Goal: Information Seeking & Learning: Check status

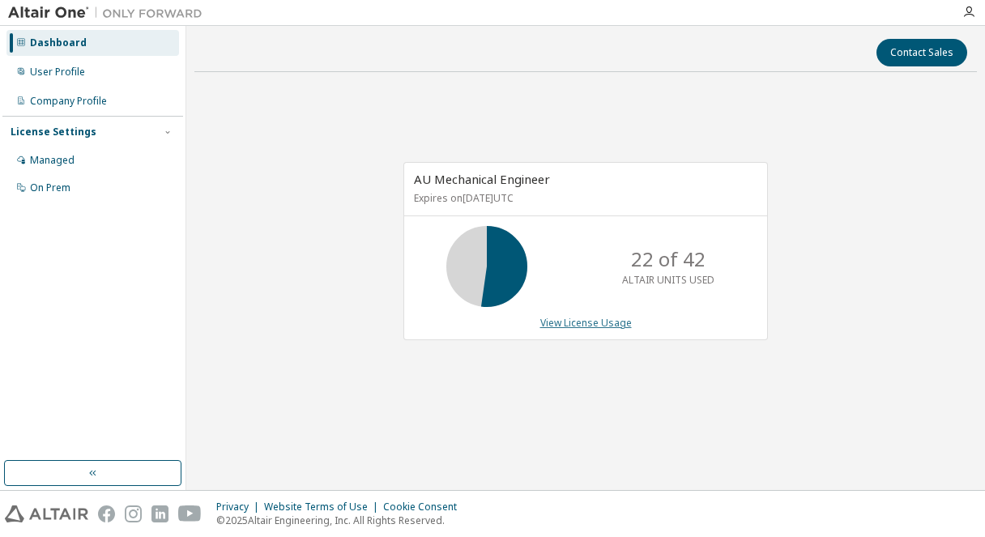
click at [612, 328] on link "View License Usage" at bounding box center [586, 323] width 92 height 14
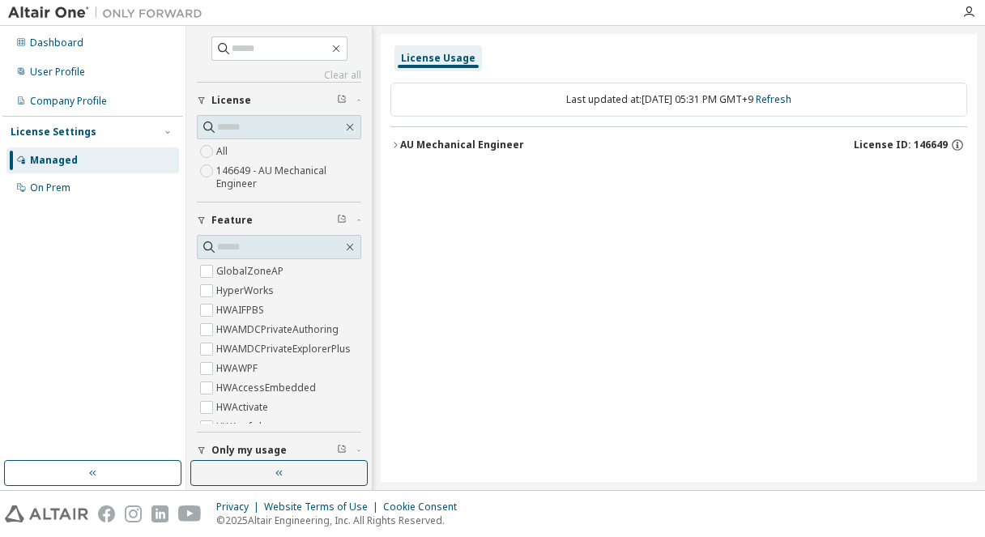
click at [435, 154] on button "AU Mechanical Engineer License ID: 146649" at bounding box center [678, 145] width 577 height 36
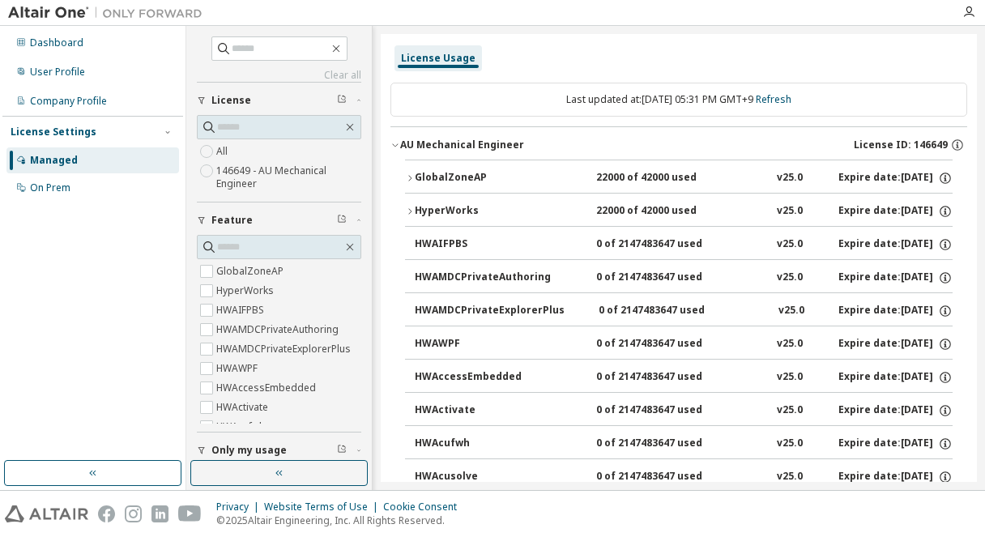
click at [449, 175] on div "GlobalZoneAP" at bounding box center [488, 178] width 146 height 15
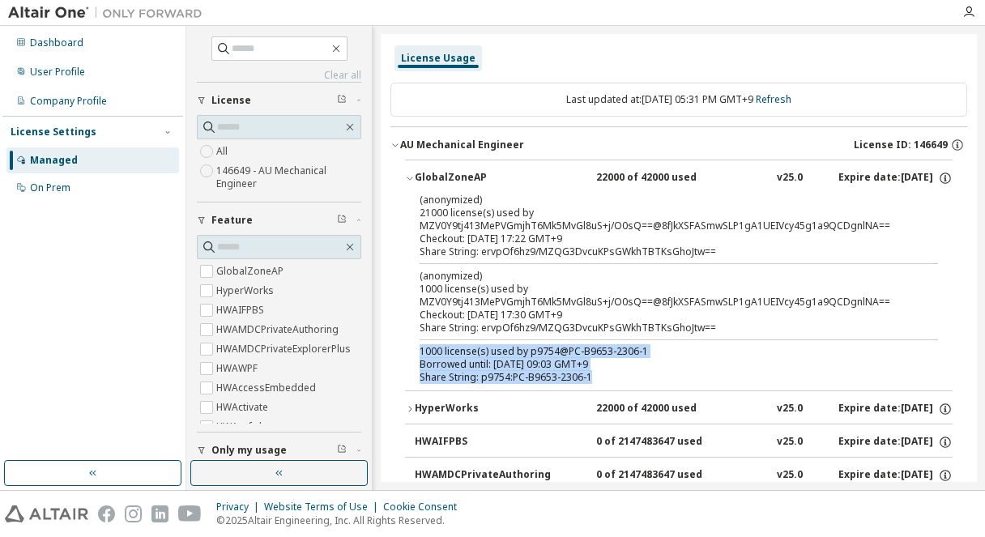
drag, startPoint x: 420, startPoint y: 351, endPoint x: 591, endPoint y: 378, distance: 173.1
click at [591, 378] on div "1000 license(s) used by p9754@PC-B9653-2306-1 Borrowed until: 2025-09-19 09:03 …" at bounding box center [659, 364] width 479 height 39
click at [591, 378] on div "Share String: p9754:PC-B9653-2306-1" at bounding box center [659, 377] width 479 height 13
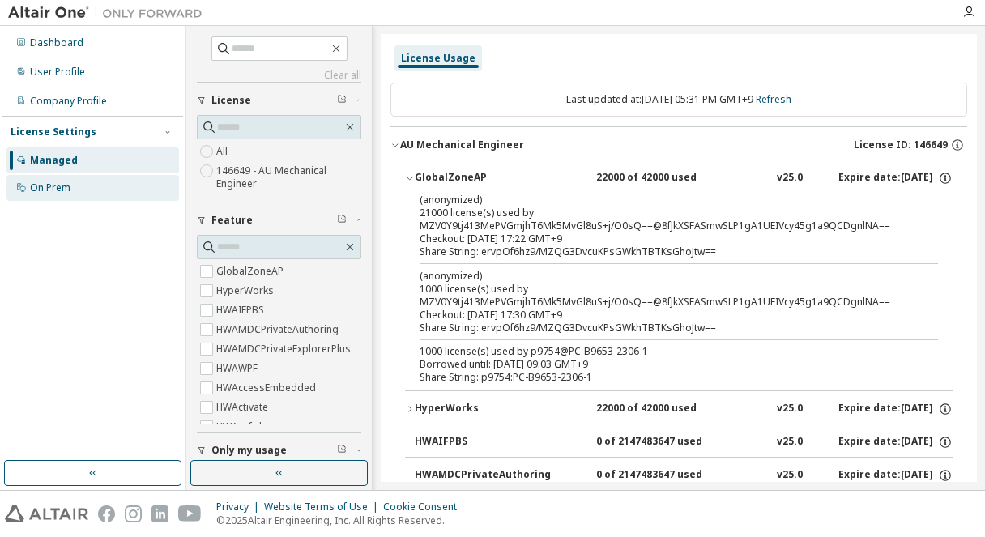
click at [45, 183] on div "On Prem" at bounding box center [50, 187] width 40 height 13
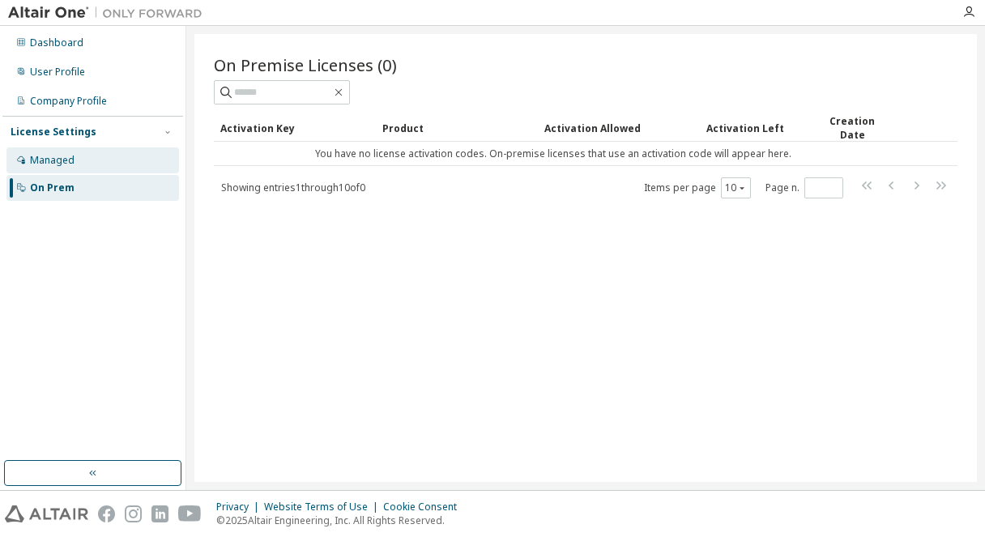
click at [79, 160] on div "Managed" at bounding box center [92, 160] width 173 height 26
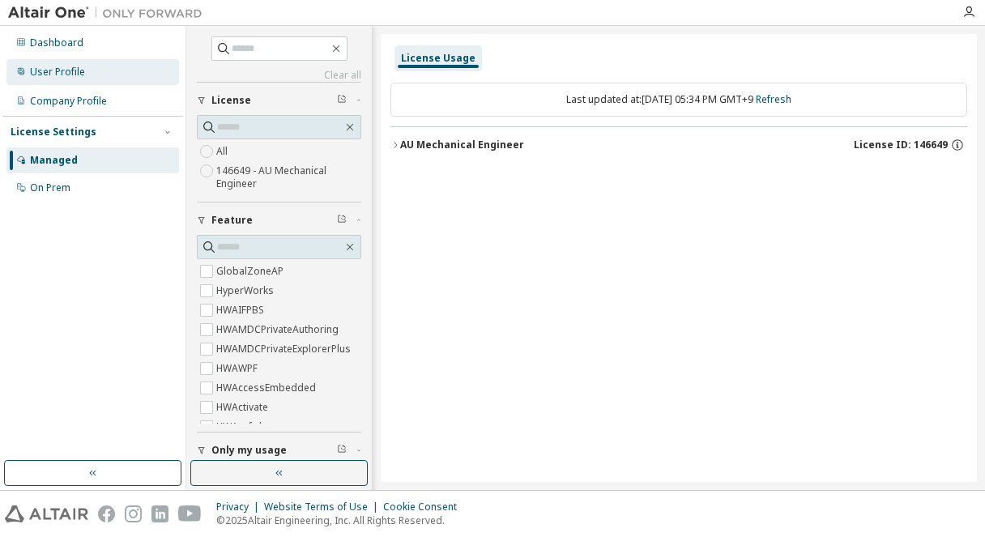
click at [105, 66] on div "User Profile" at bounding box center [92, 72] width 173 height 26
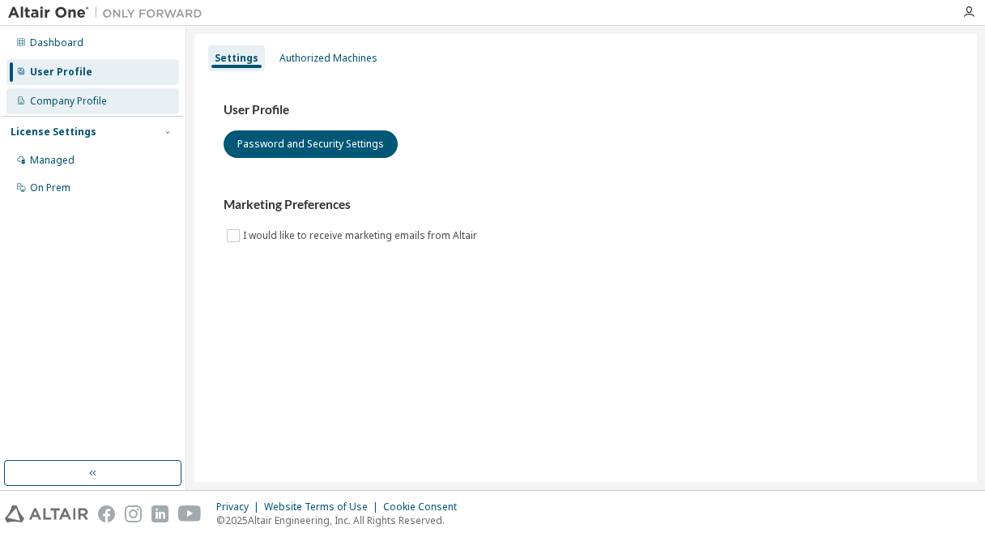
click at [109, 92] on div "Company Profile" at bounding box center [92, 101] width 173 height 26
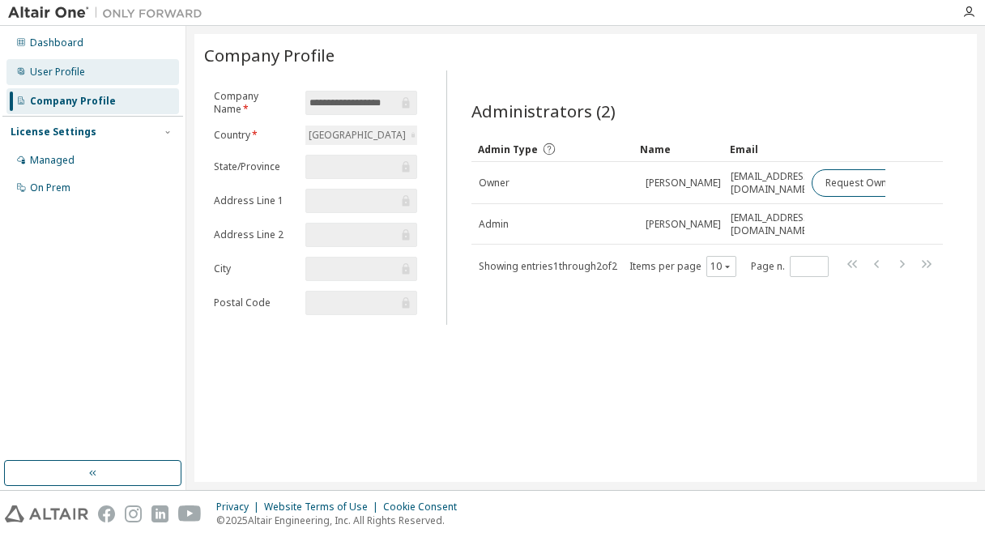
click at [106, 63] on div "User Profile" at bounding box center [92, 72] width 173 height 26
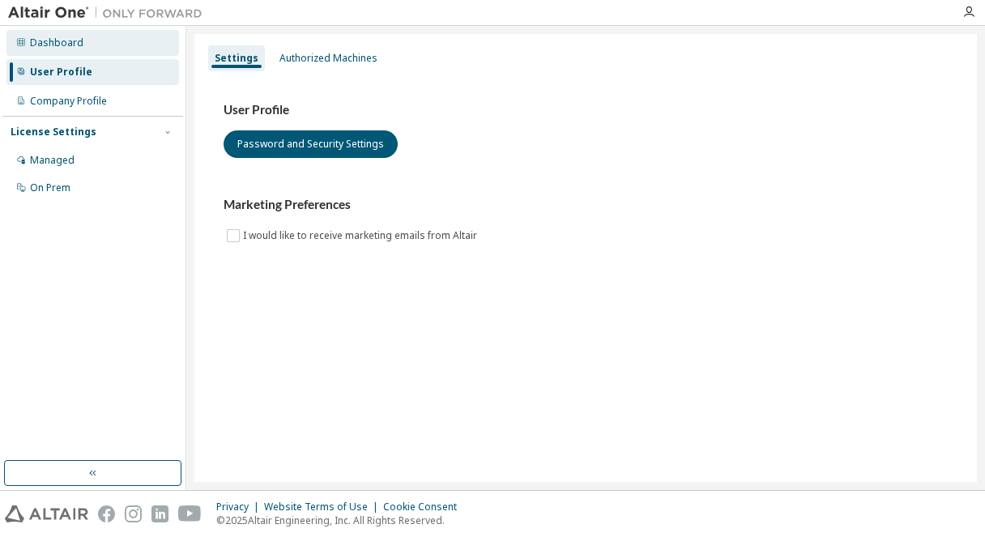
click at [126, 45] on div "Dashboard" at bounding box center [92, 43] width 173 height 26
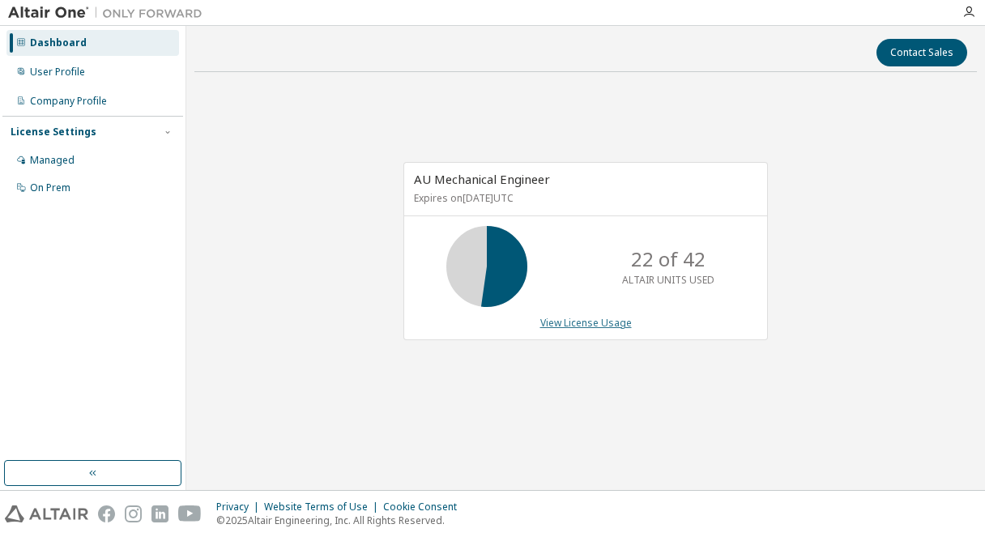
click at [569, 317] on link "View License Usage" at bounding box center [586, 323] width 92 height 14
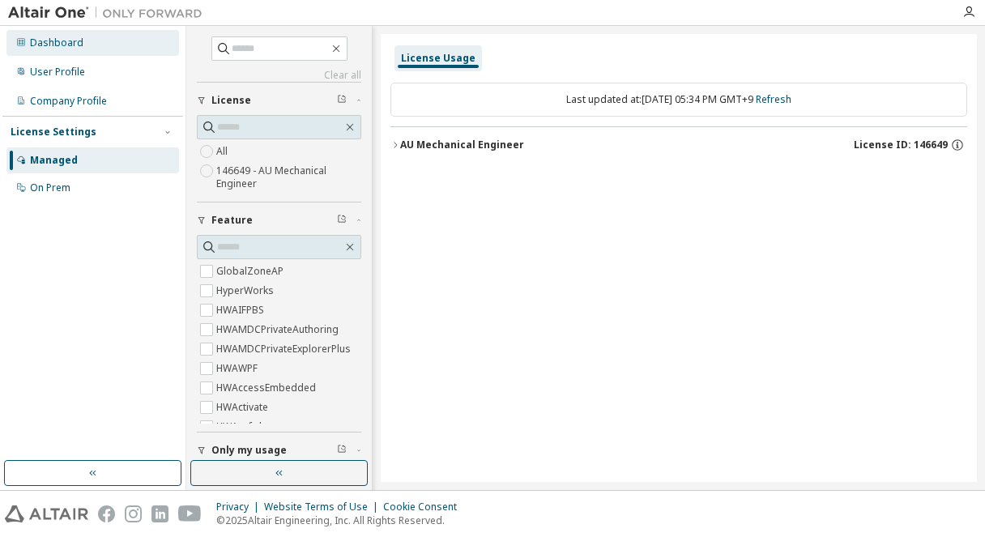
click at [83, 49] on div "Dashboard" at bounding box center [92, 43] width 173 height 26
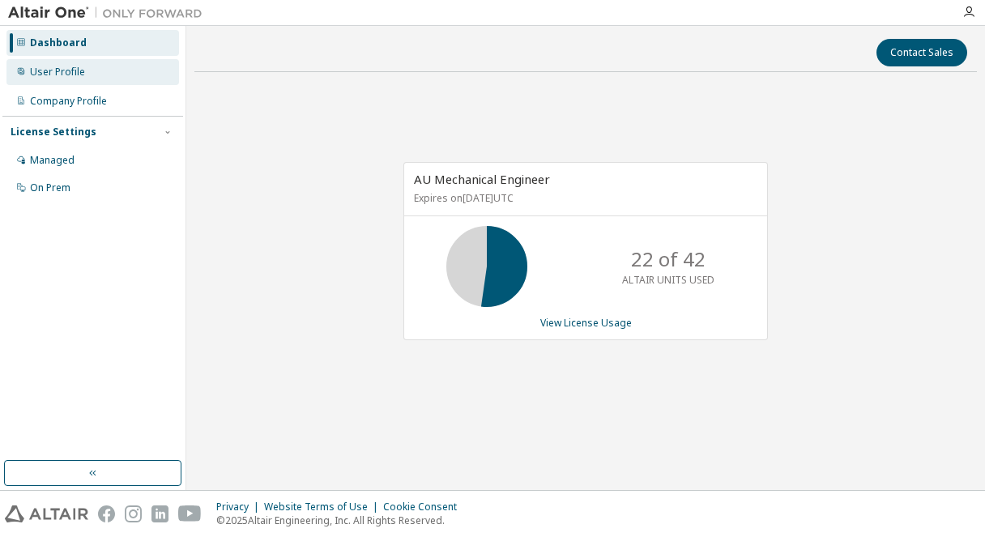
click at [142, 79] on div "User Profile" at bounding box center [92, 72] width 173 height 26
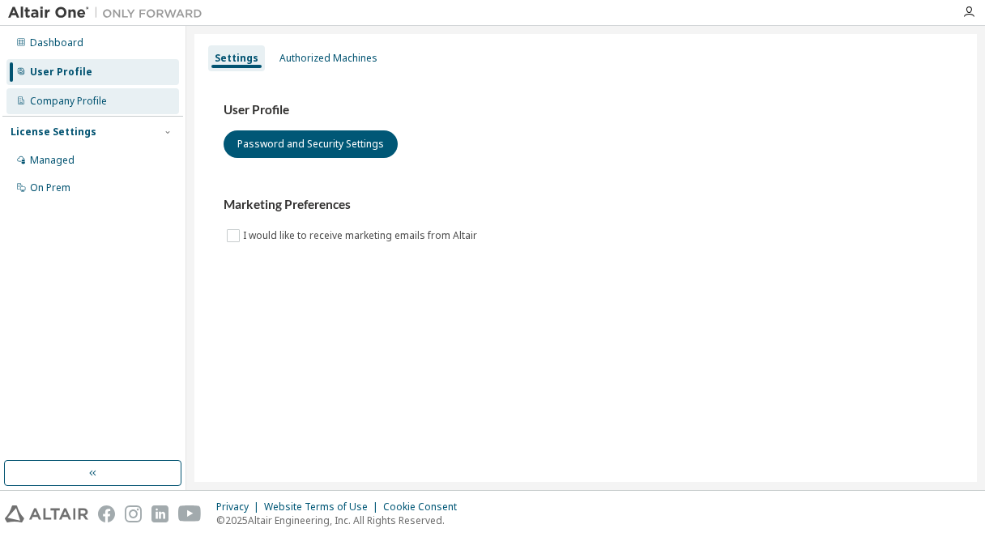
click at [147, 104] on div "Company Profile" at bounding box center [92, 101] width 173 height 26
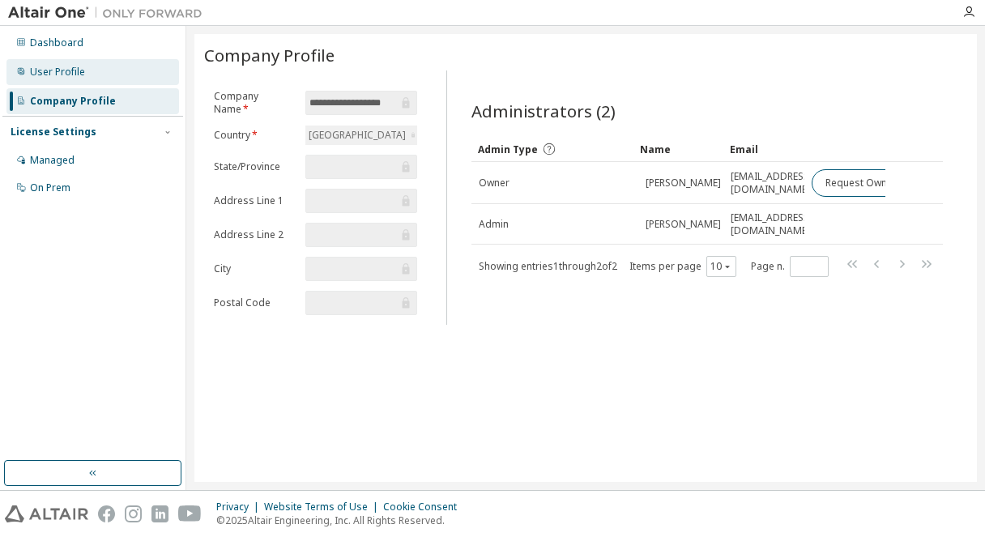
click at [88, 82] on div "User Profile" at bounding box center [92, 72] width 173 height 26
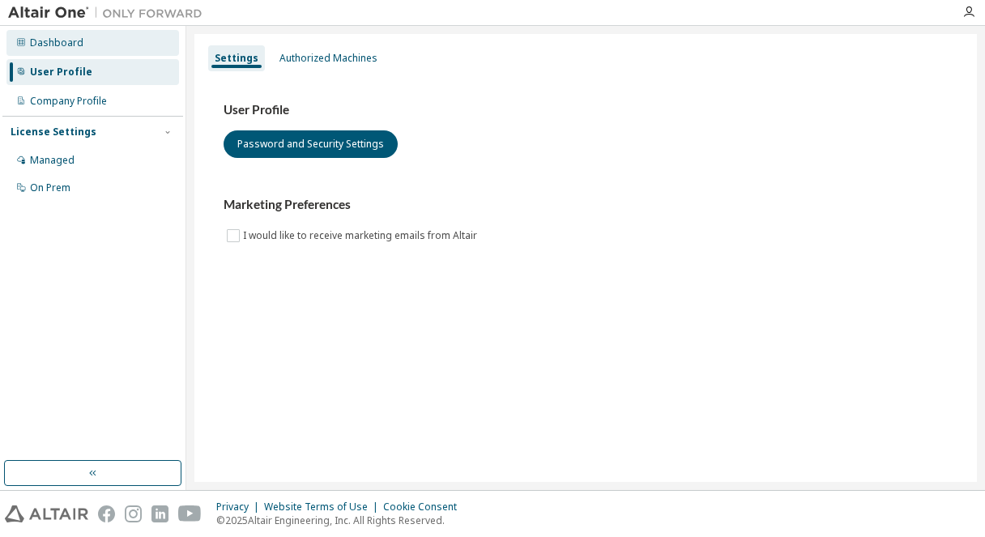
click at [92, 40] on div "Dashboard" at bounding box center [92, 43] width 173 height 26
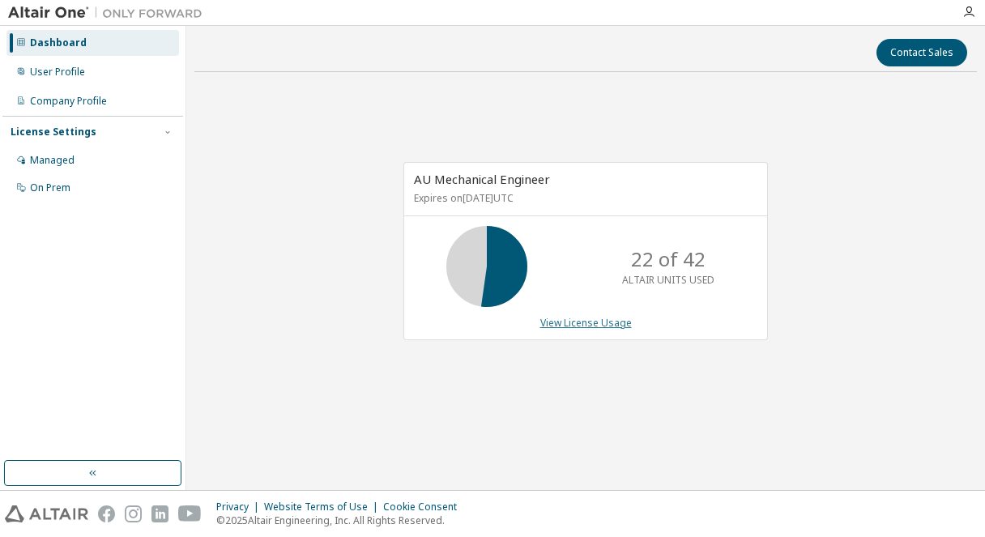
click at [571, 329] on link "View License Usage" at bounding box center [586, 323] width 92 height 14
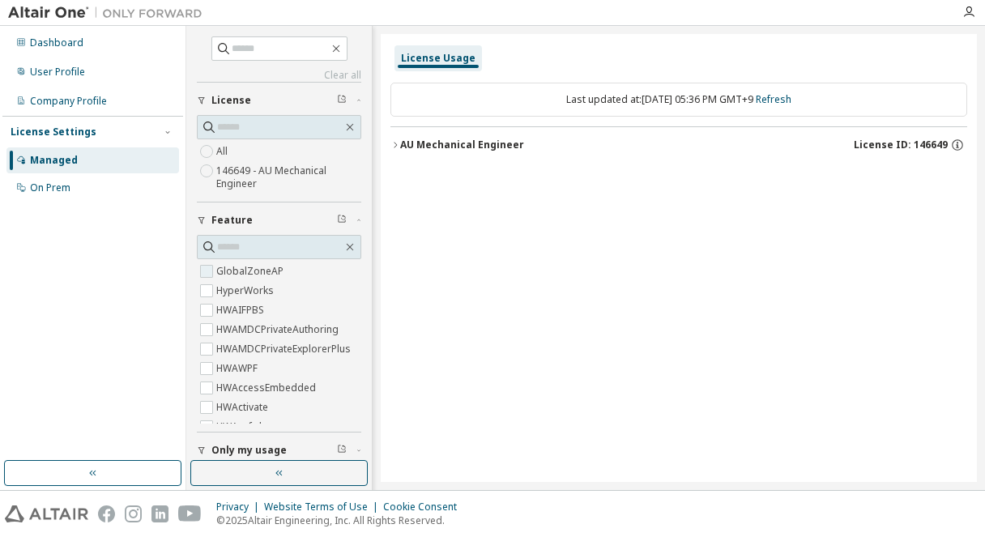
click at [246, 270] on label "GlobalZoneAP" at bounding box center [251, 271] width 70 height 19
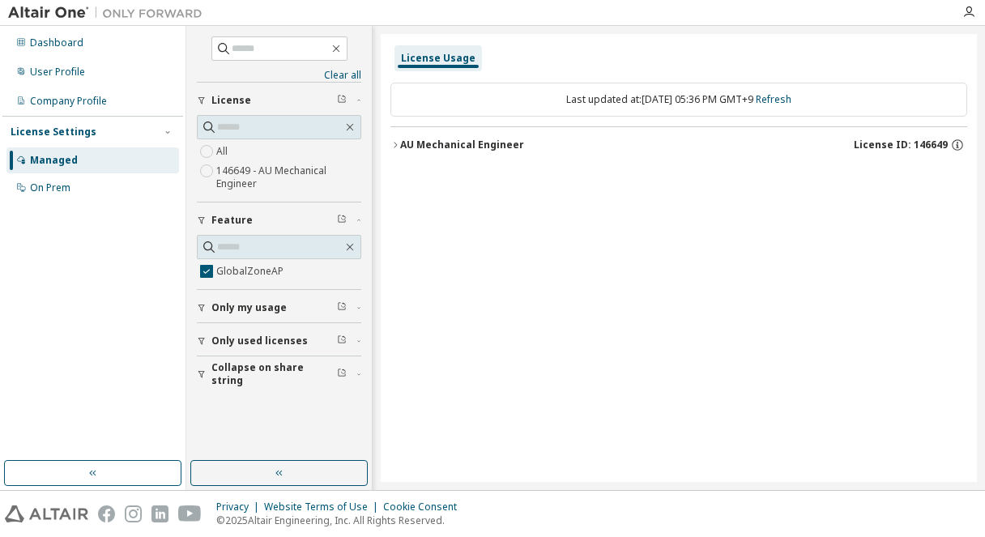
click at [437, 142] on div "AU Mechanical Engineer" at bounding box center [462, 145] width 124 height 13
click at [448, 178] on div "GlobalZoneAP" at bounding box center [488, 178] width 146 height 15
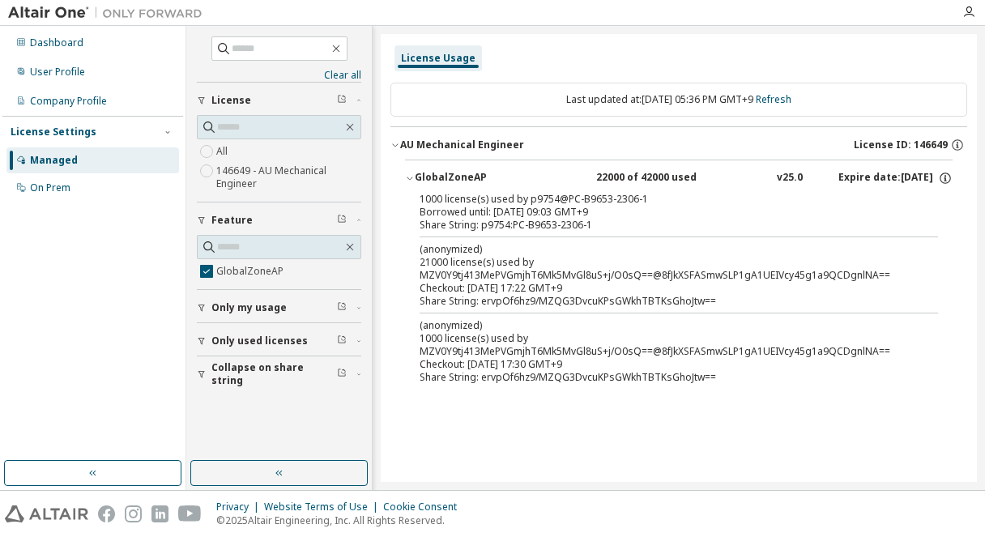
click at [246, 307] on span "Only my usage" at bounding box center [248, 307] width 75 height 13
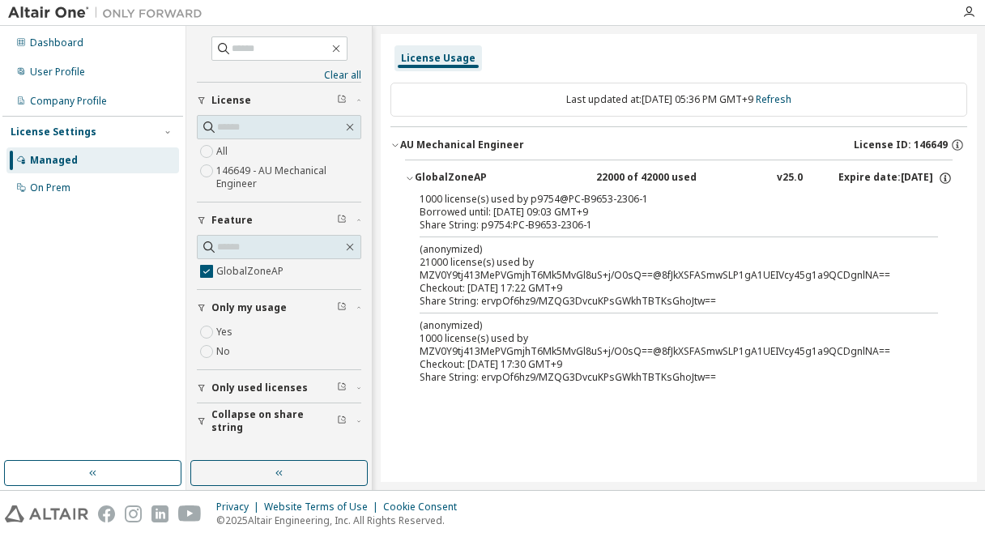
click at [248, 306] on span "Only my usage" at bounding box center [248, 307] width 75 height 13
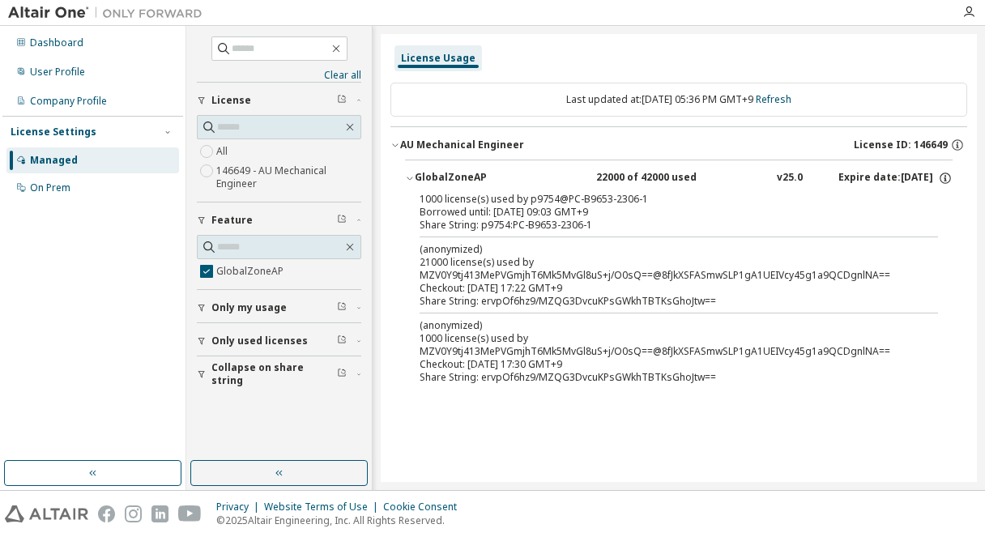
click at [462, 173] on div "GlobalZoneAP" at bounding box center [488, 178] width 146 height 15
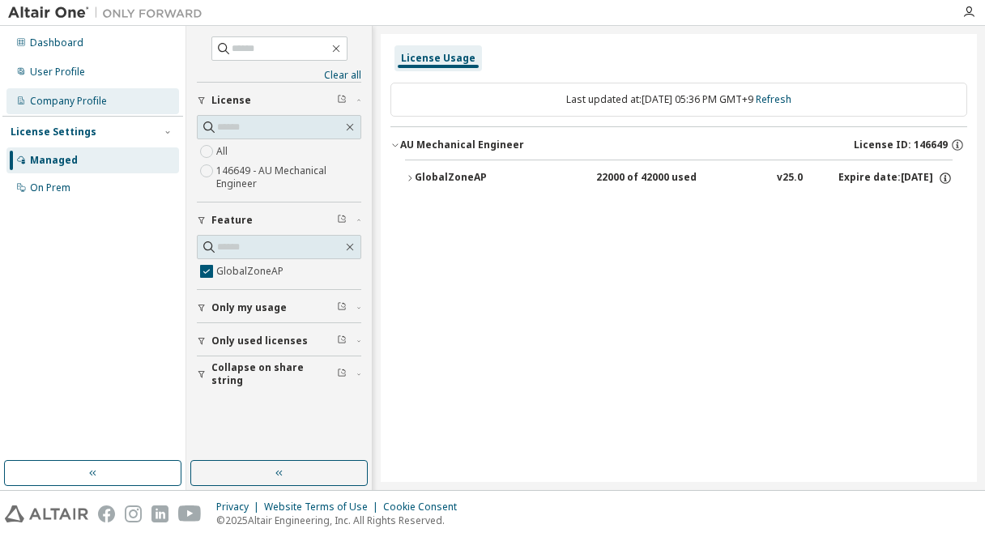
click at [103, 92] on div "Company Profile" at bounding box center [92, 101] width 173 height 26
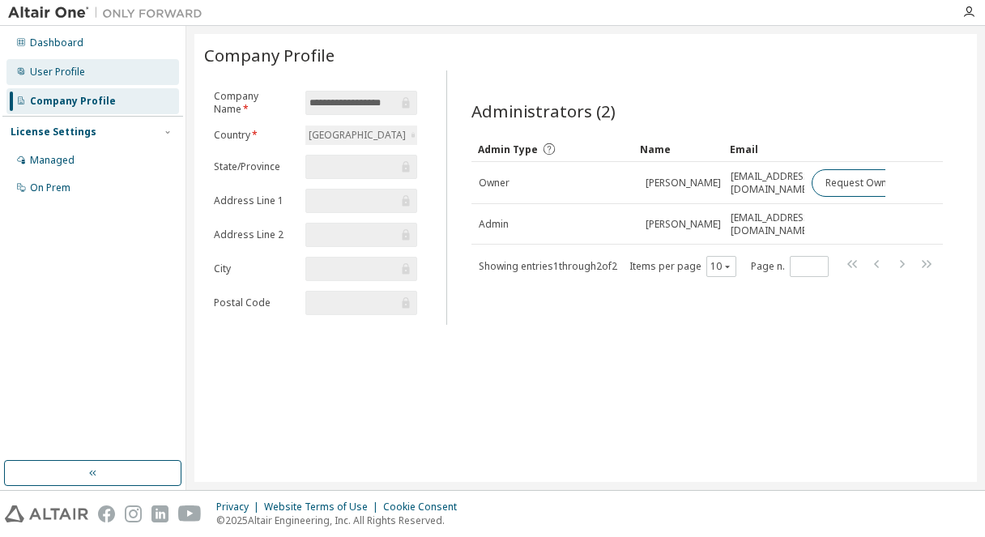
click at [103, 75] on div "User Profile" at bounding box center [92, 72] width 173 height 26
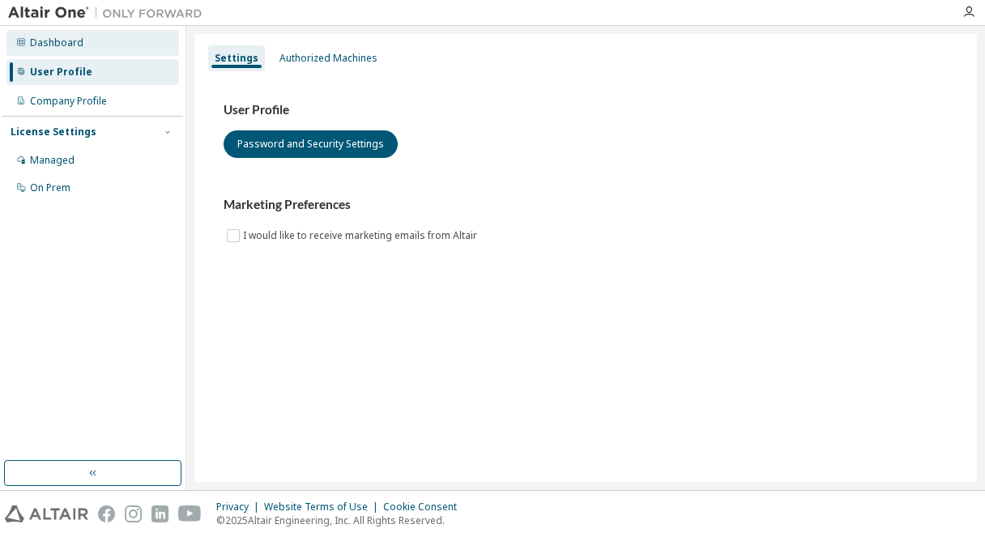
click at [104, 45] on div "Dashboard" at bounding box center [92, 43] width 173 height 26
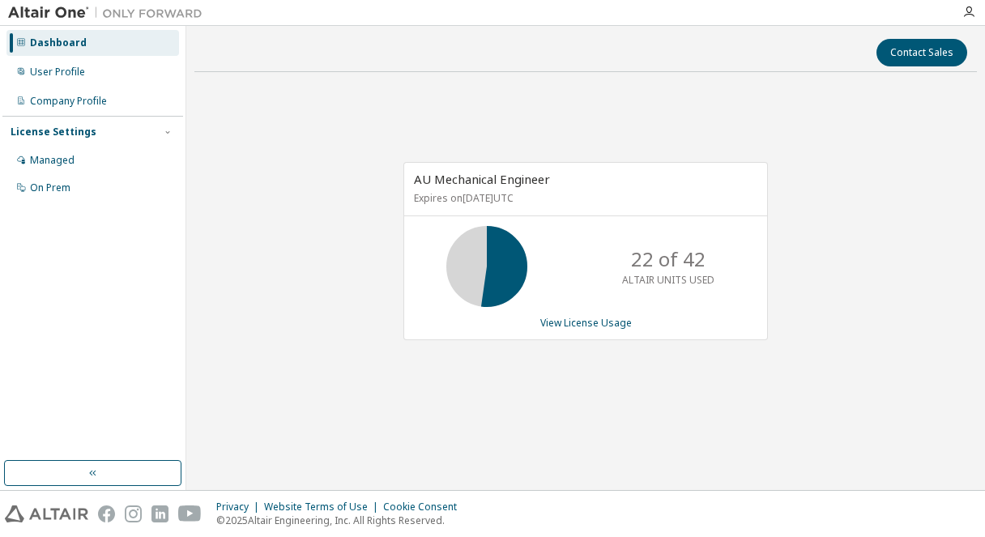
click at [590, 330] on div "AU Mechanical Engineer Expires on July 10, 2026 UTC 22 of 42 ALTAIR UNITS USED …" at bounding box center [585, 250] width 364 height 177
click at [599, 327] on div "AU Mechanical Engineer Expires on July 10, 2026 UTC 22 of 42 ALTAIR UNITS USED …" at bounding box center [585, 250] width 364 height 177
click at [594, 322] on link "View License Usage" at bounding box center [586, 323] width 92 height 14
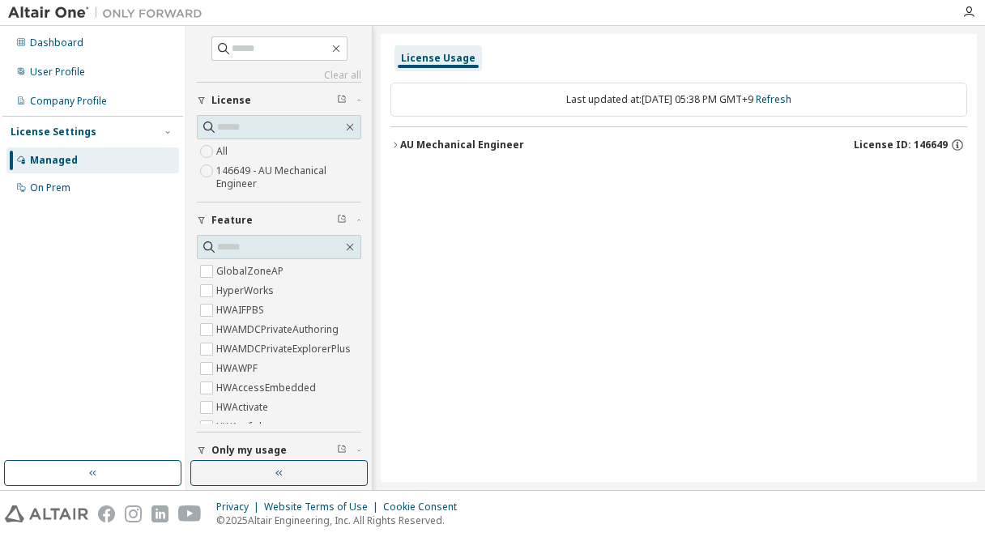
click at [486, 147] on div "AU Mechanical Engineer" at bounding box center [462, 145] width 124 height 13
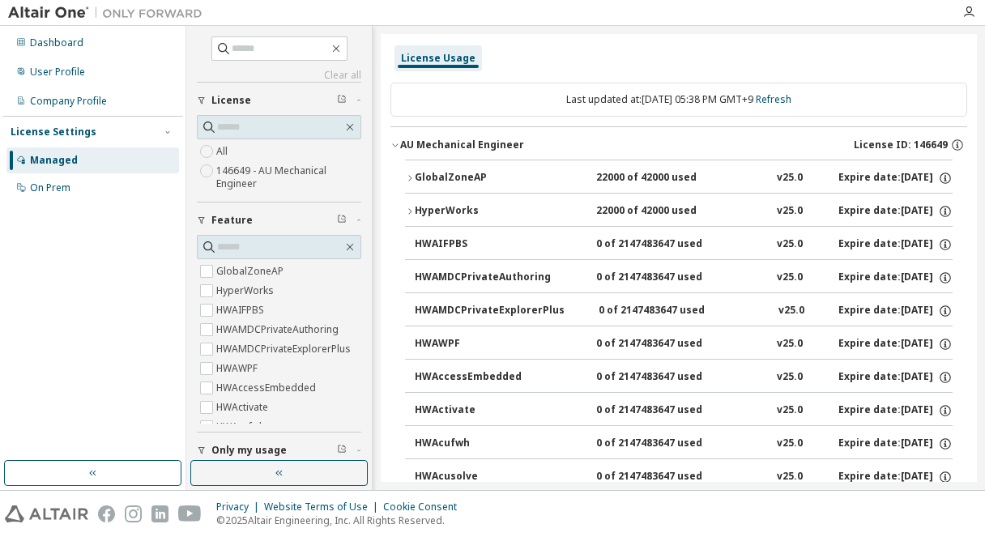
click at [454, 211] on div "HyperWorks" at bounding box center [488, 211] width 146 height 15
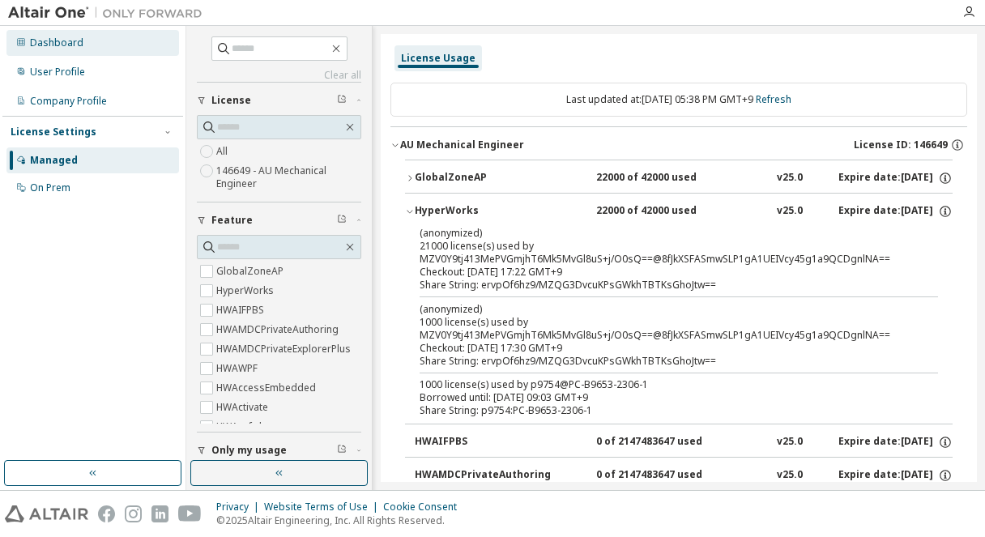
click at [39, 46] on div "Dashboard" at bounding box center [56, 42] width 53 height 13
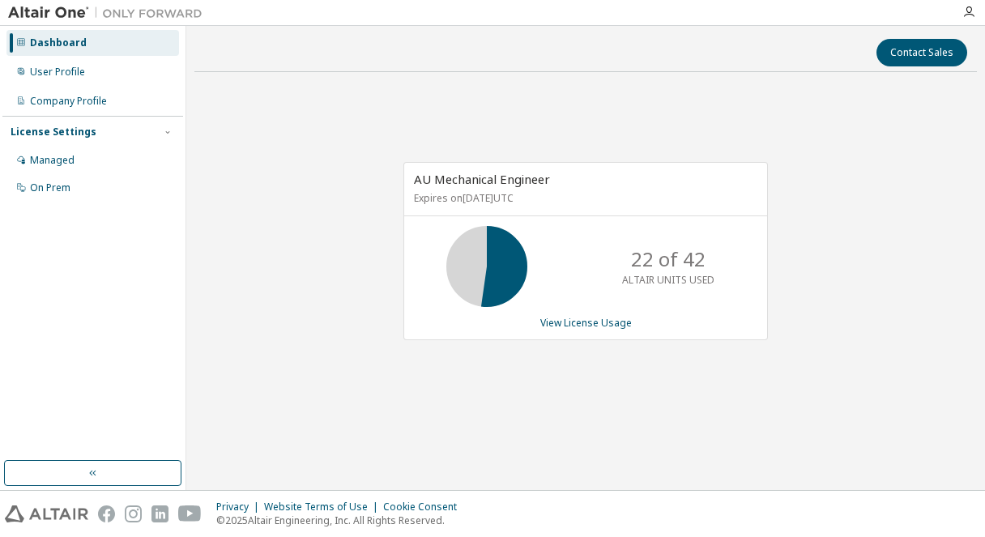
click at [92, 139] on div "License Settings Managed On Prem" at bounding box center [92, 159] width 181 height 87
click at [94, 157] on div "Managed" at bounding box center [92, 160] width 173 height 26
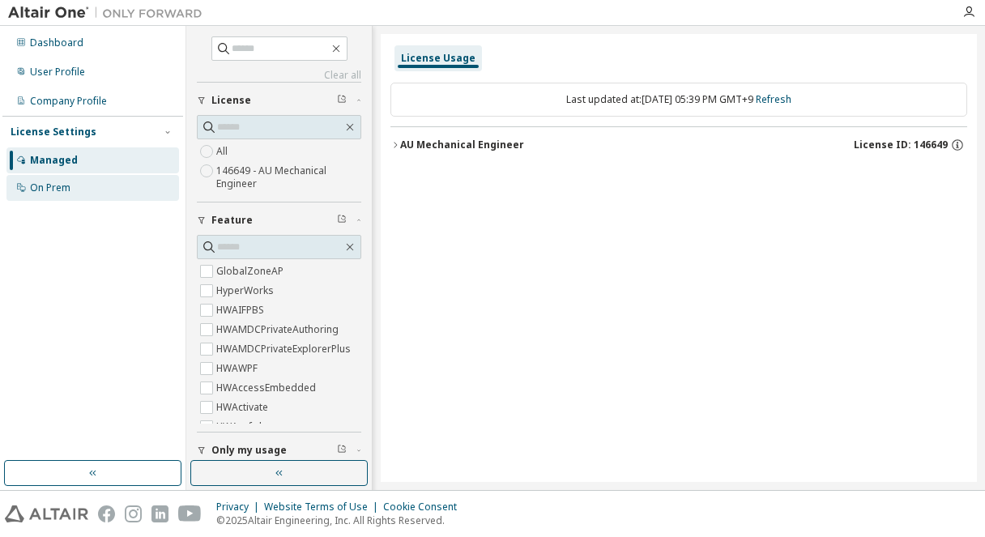
click at [126, 194] on div "On Prem" at bounding box center [92, 188] width 173 height 26
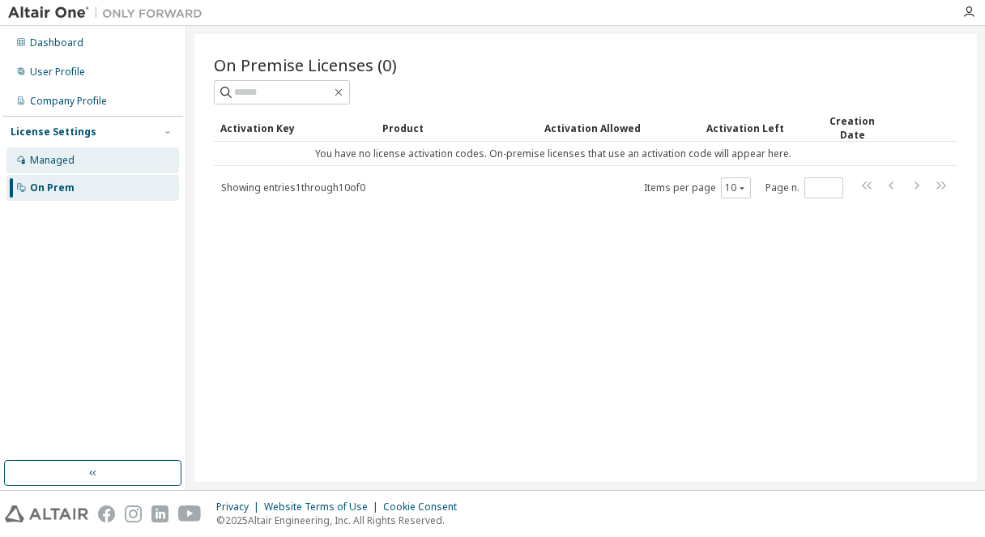
click at [126, 158] on div "Managed" at bounding box center [92, 160] width 173 height 26
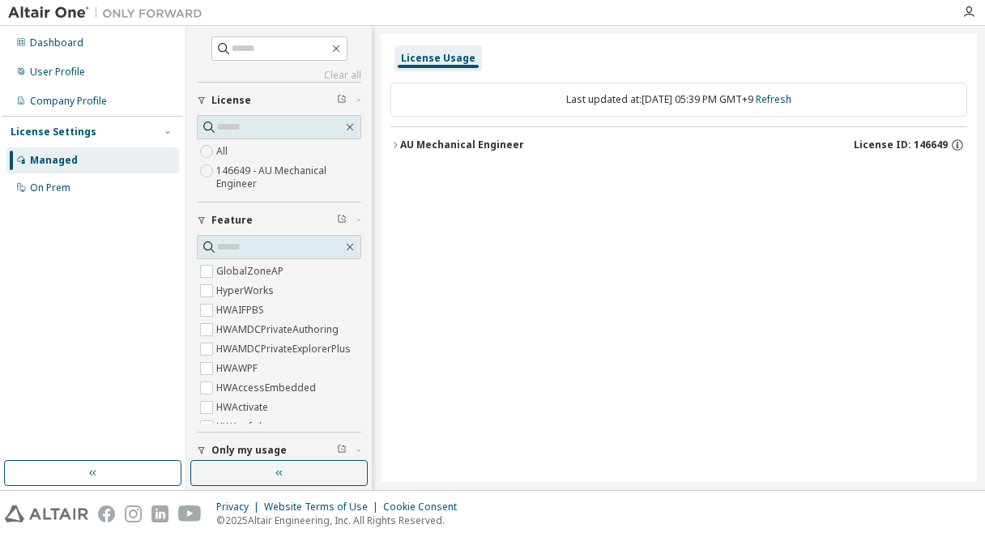
click at [398, 143] on icon "button" at bounding box center [395, 145] width 10 height 10
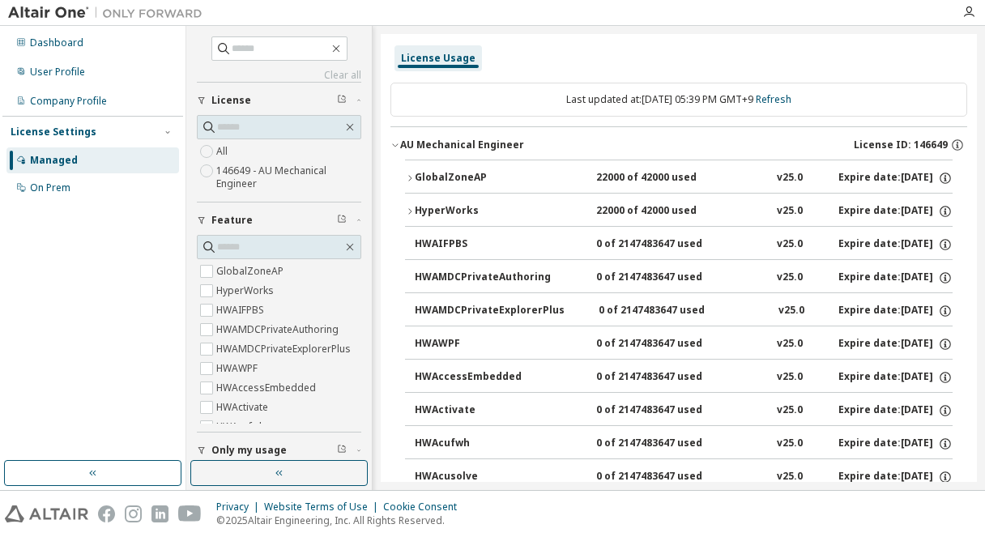
click at [450, 207] on div "HyperWorks" at bounding box center [488, 211] width 146 height 15
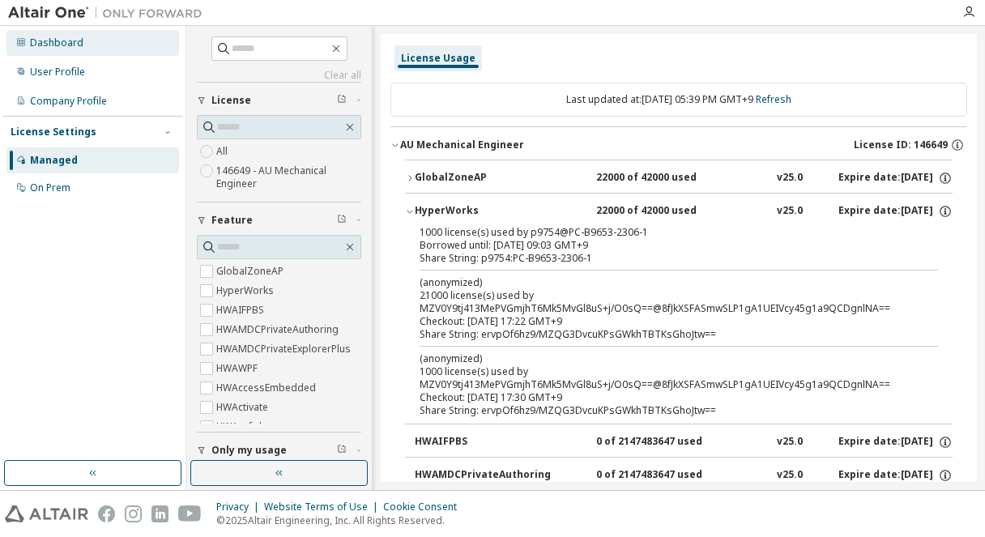
click at [73, 48] on div "Dashboard" at bounding box center [56, 42] width 53 height 13
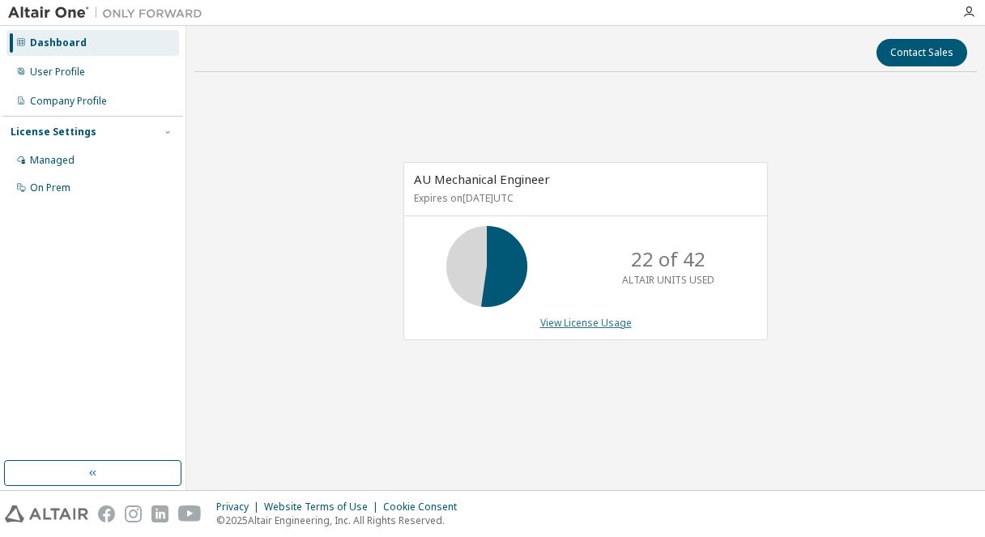
click at [587, 319] on link "View License Usage" at bounding box center [586, 323] width 92 height 14
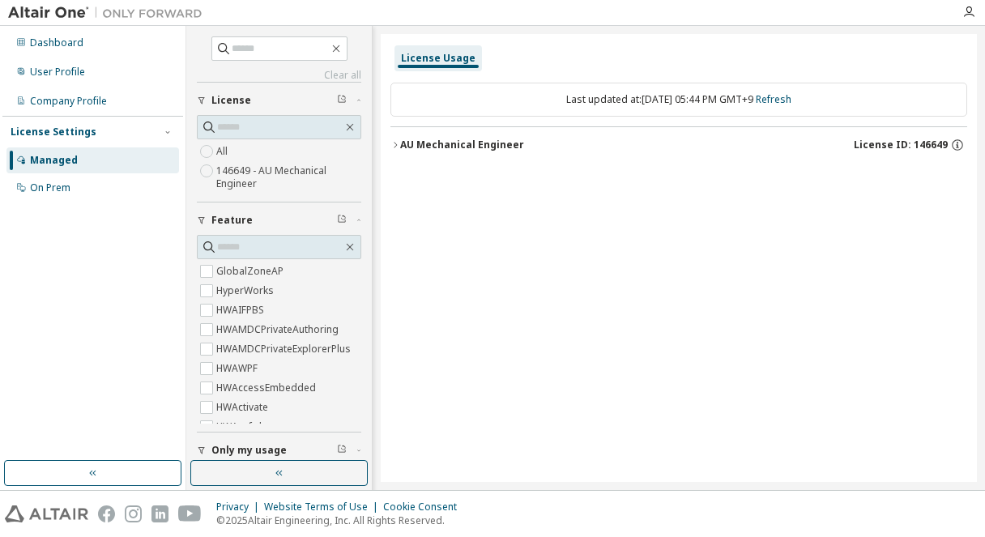
click at [427, 152] on button "AU Mechanical Engineer License ID: 146649" at bounding box center [678, 145] width 577 height 36
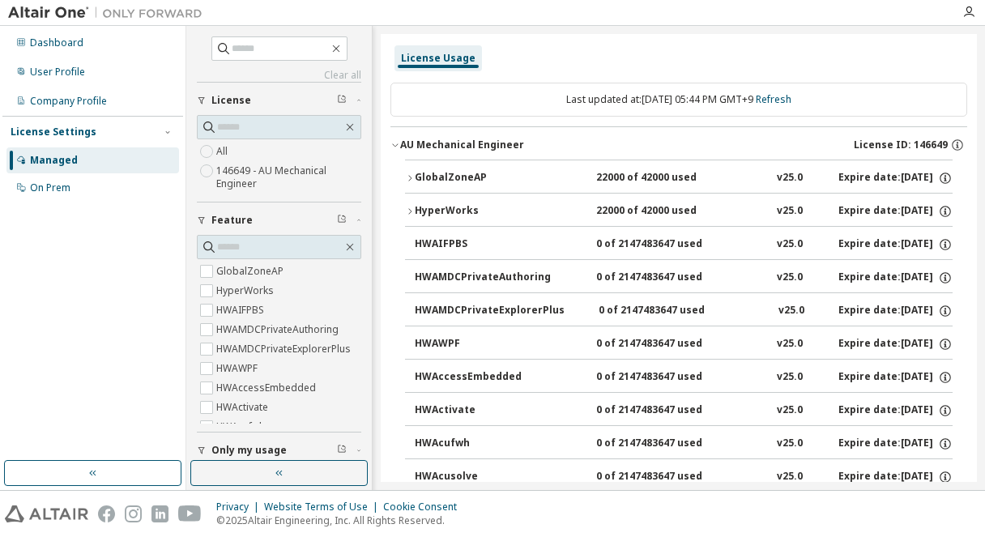
click at [427, 149] on div "AU Mechanical Engineer" at bounding box center [462, 145] width 124 height 13
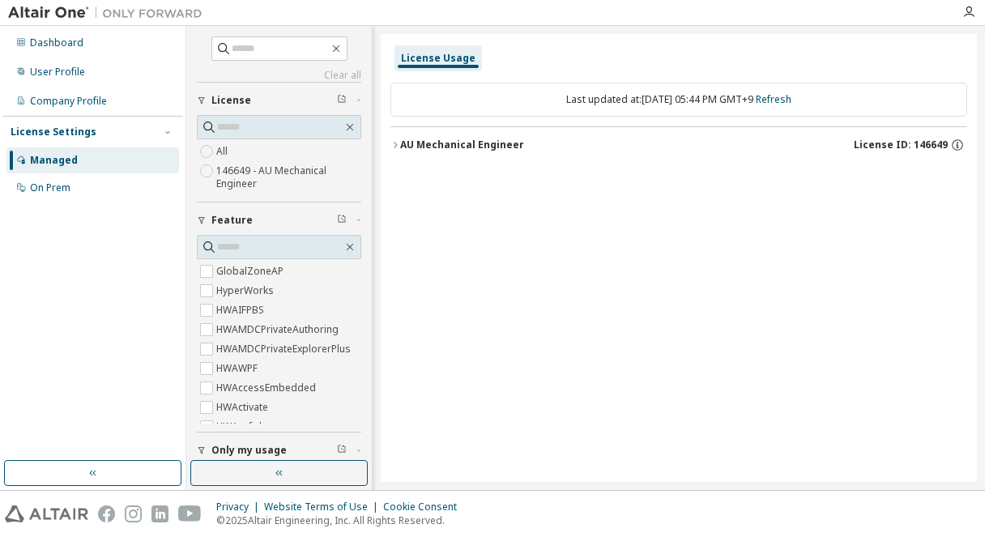
click at [427, 149] on div "AU Mechanical Engineer" at bounding box center [462, 145] width 124 height 13
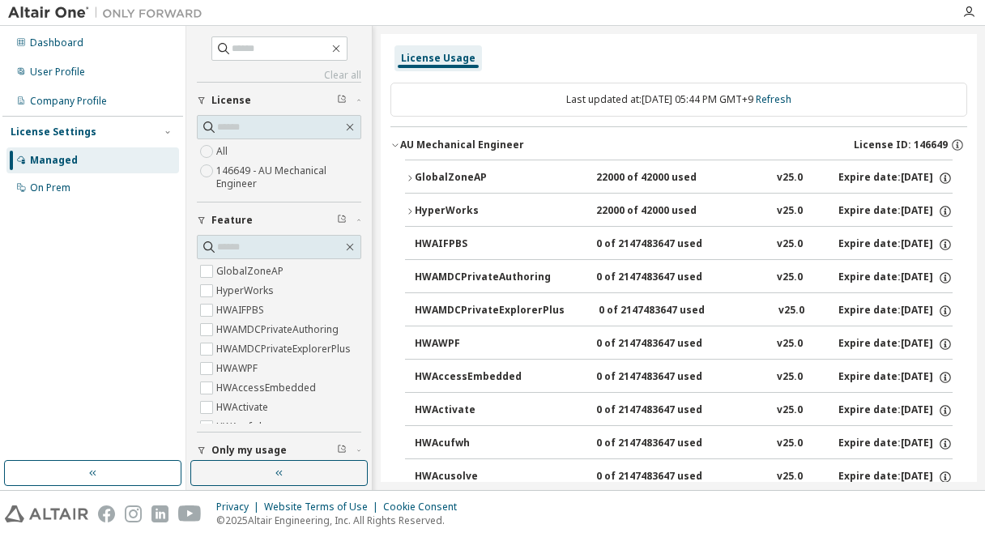
click at [450, 209] on div "HyperWorks" at bounding box center [488, 211] width 146 height 15
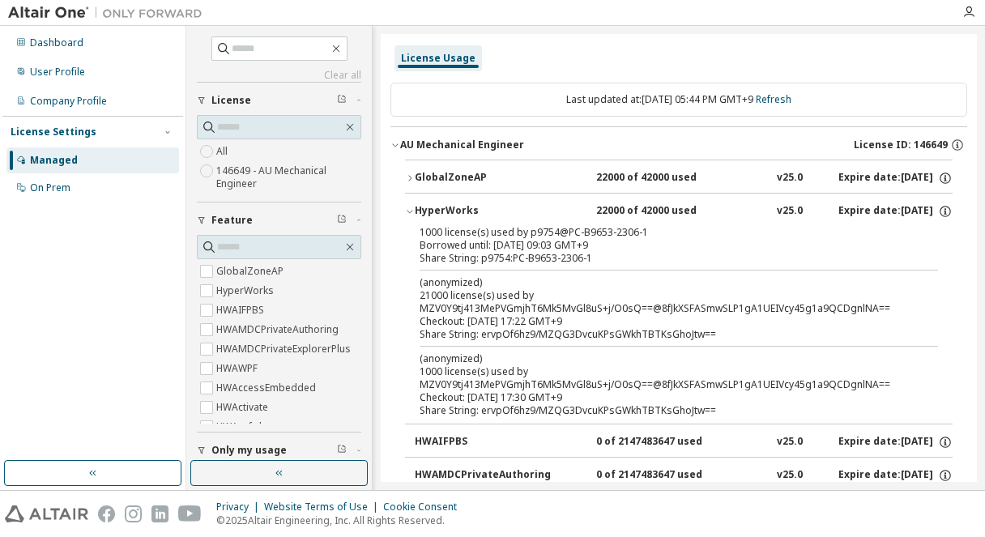
click at [450, 181] on div "GlobalZoneAP" at bounding box center [488, 178] width 146 height 15
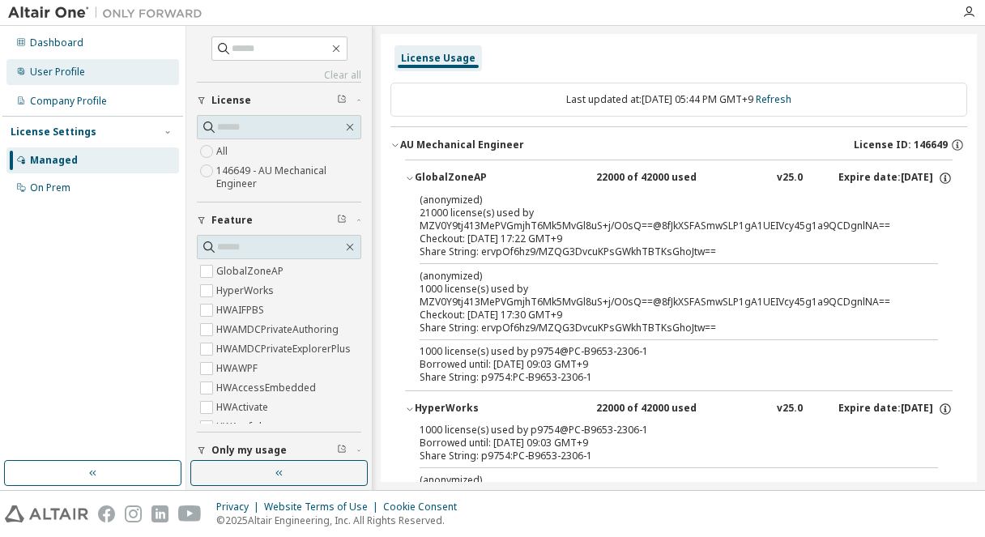
click at [117, 61] on div "User Profile" at bounding box center [92, 72] width 173 height 26
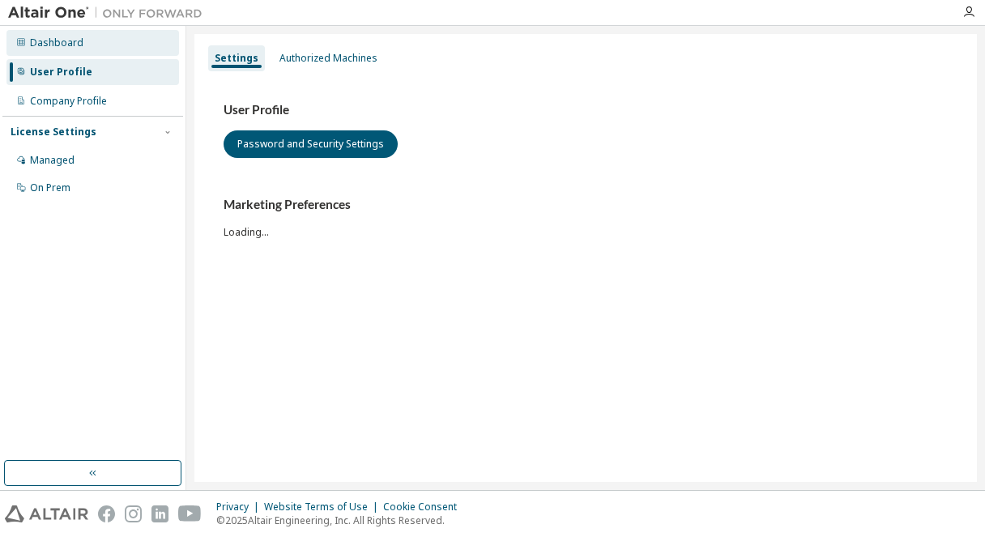
click at [106, 46] on div "Dashboard" at bounding box center [92, 43] width 173 height 26
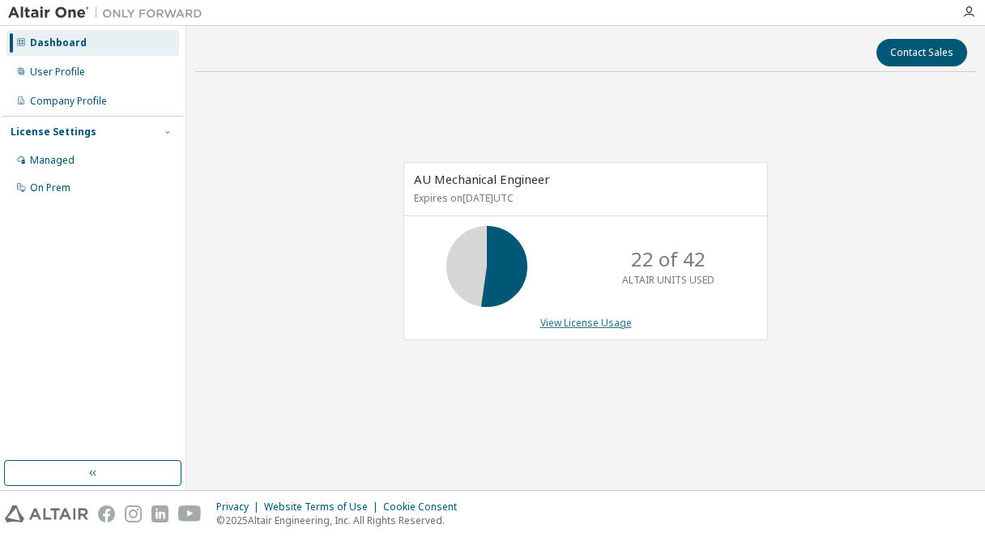
click at [571, 322] on link "View License Usage" at bounding box center [586, 323] width 92 height 14
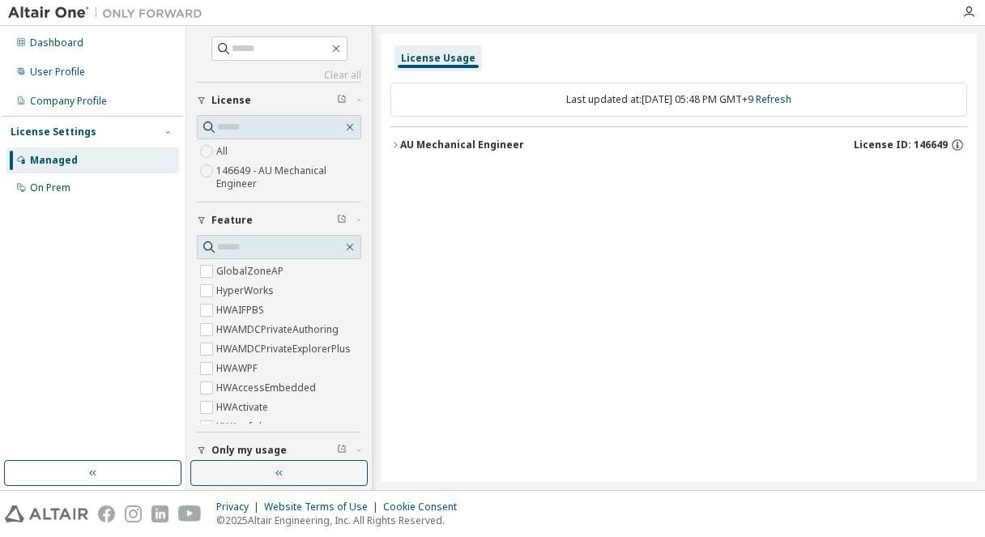
click at [470, 143] on div "AU Mechanical Engineer" at bounding box center [462, 145] width 124 height 13
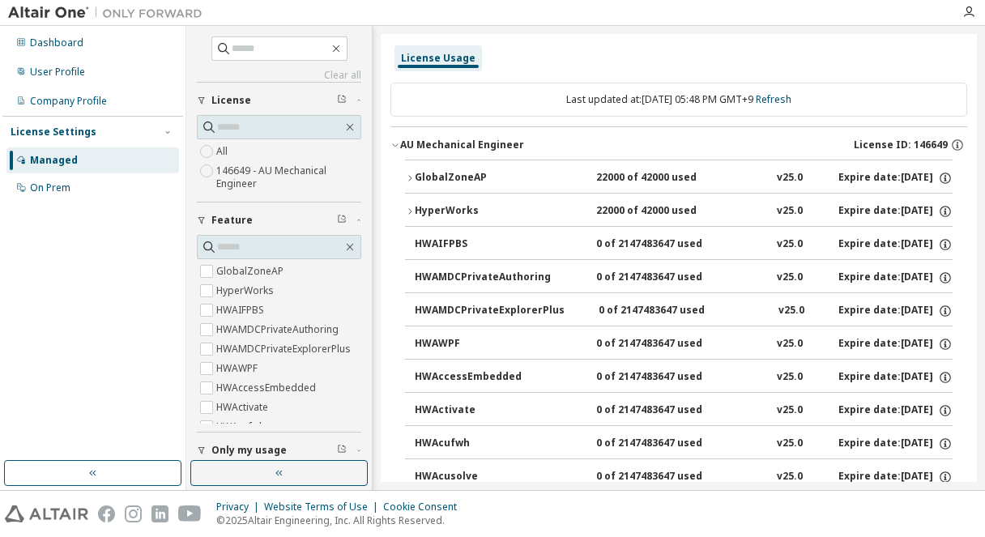
click at [438, 177] on div "GlobalZoneAP" at bounding box center [488, 178] width 146 height 15
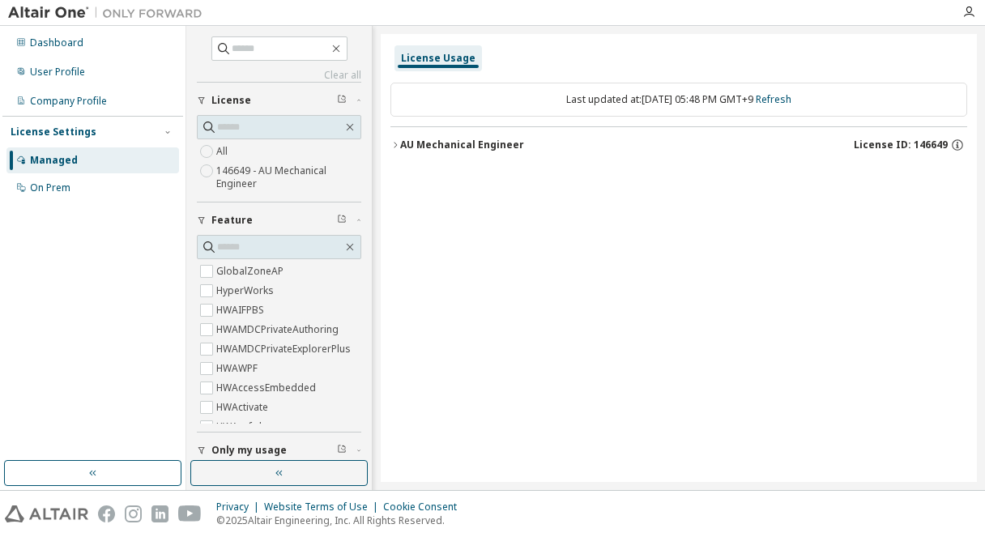
click at [514, 139] on div "AU Mechanical Engineer" at bounding box center [462, 145] width 124 height 13
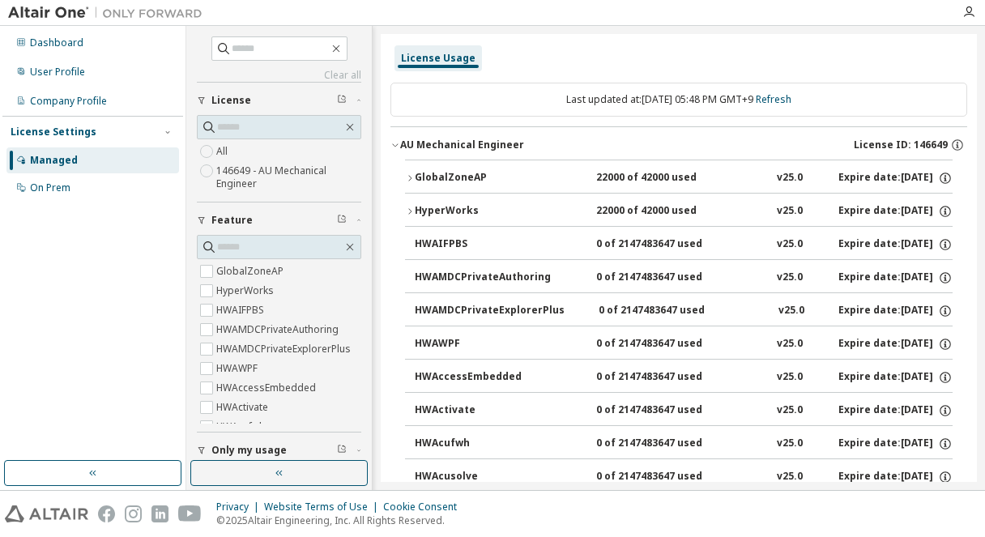
click at [524, 164] on button "GlobalZoneAP 22000 of 42000 used v25.0 Expire date: [DATE]" at bounding box center [679, 178] width 548 height 36
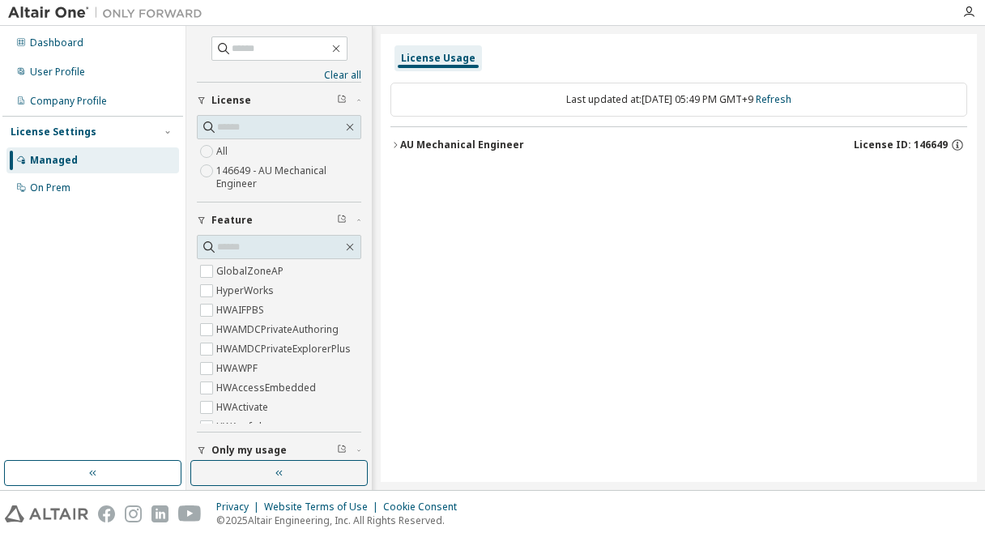
click at [429, 139] on div "AU Mechanical Engineer" at bounding box center [462, 145] width 124 height 13
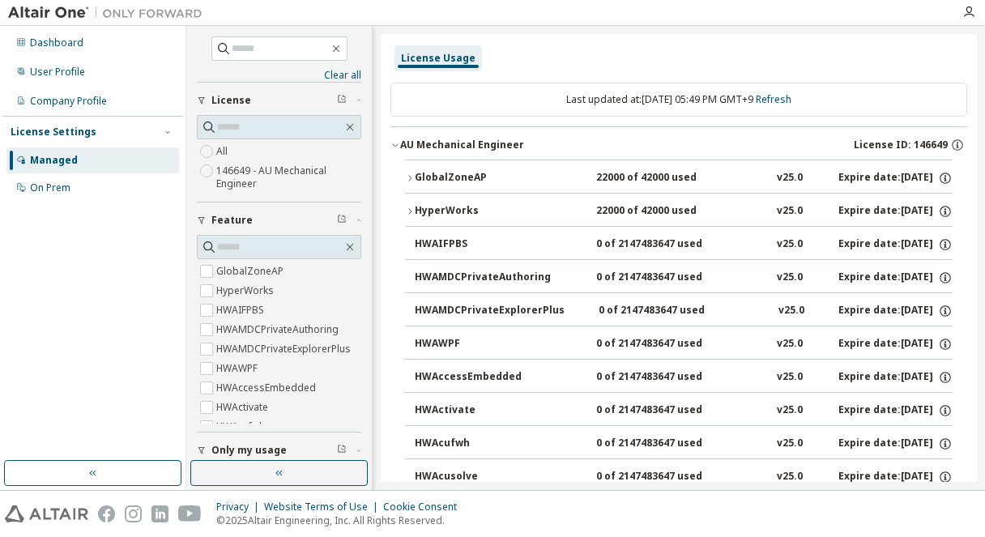
click at [437, 173] on div "GlobalZoneAP" at bounding box center [488, 178] width 146 height 15
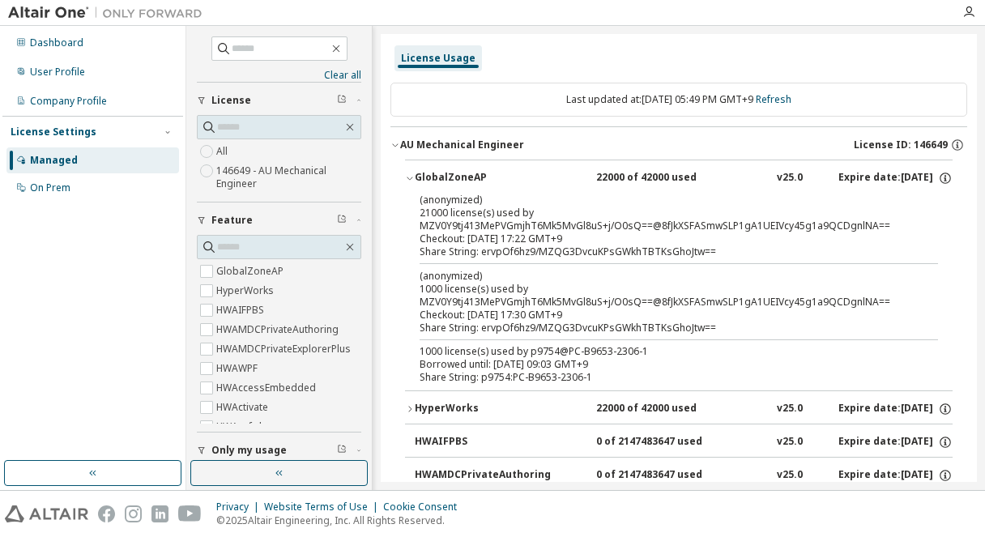
click at [437, 173] on div "GlobalZoneAP" at bounding box center [488, 178] width 146 height 15
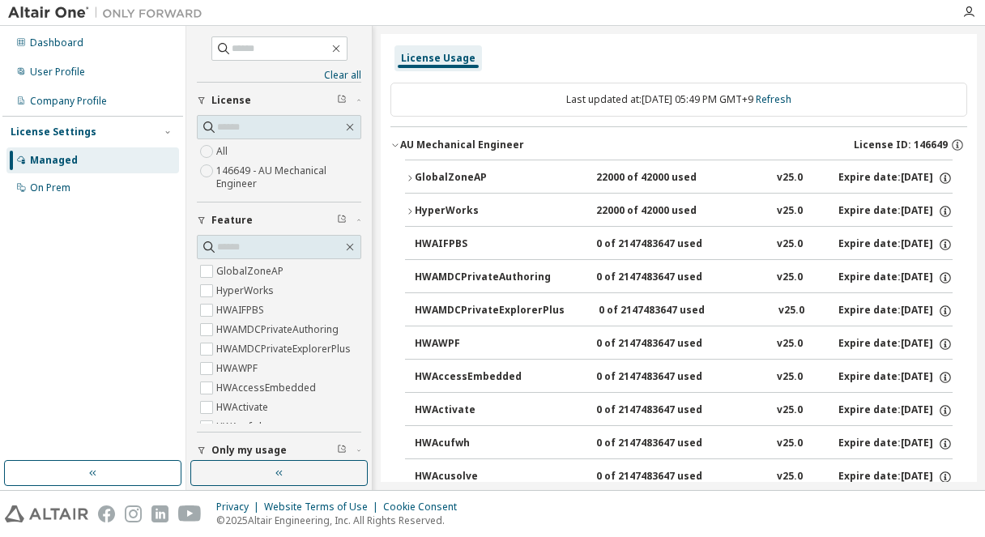
click at [437, 181] on div "GlobalZoneAP" at bounding box center [488, 178] width 146 height 15
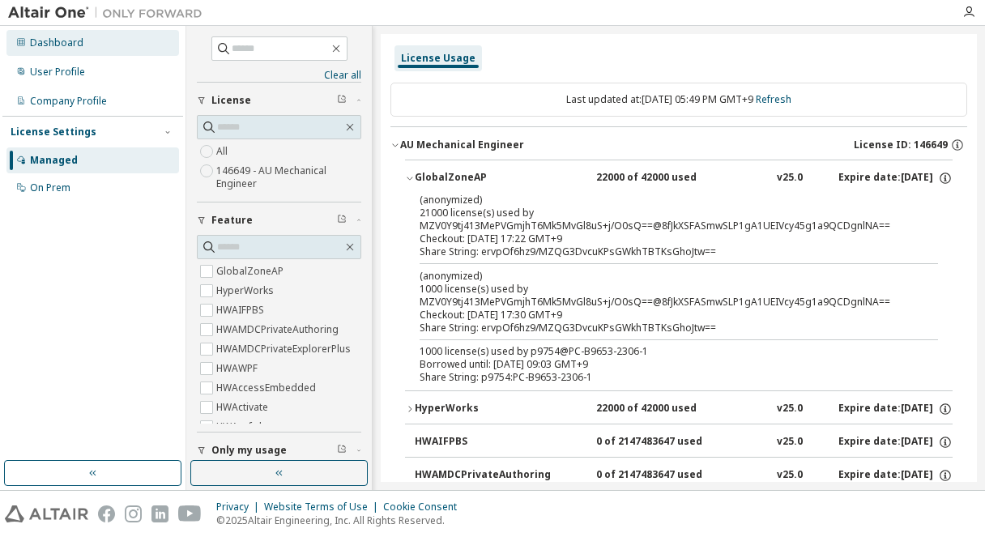
click at [79, 47] on div "Dashboard" at bounding box center [56, 42] width 53 height 13
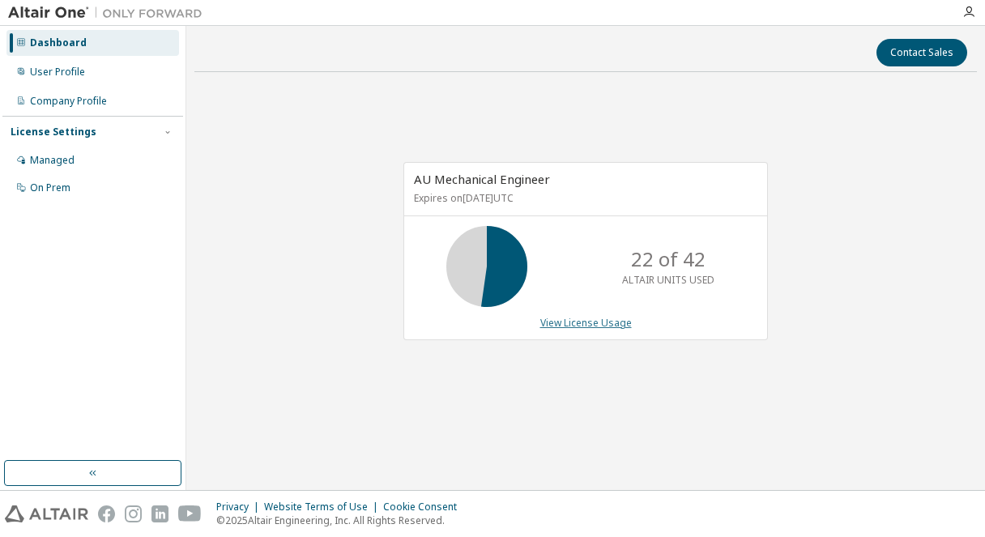
click at [580, 320] on link "View License Usage" at bounding box center [586, 323] width 92 height 14
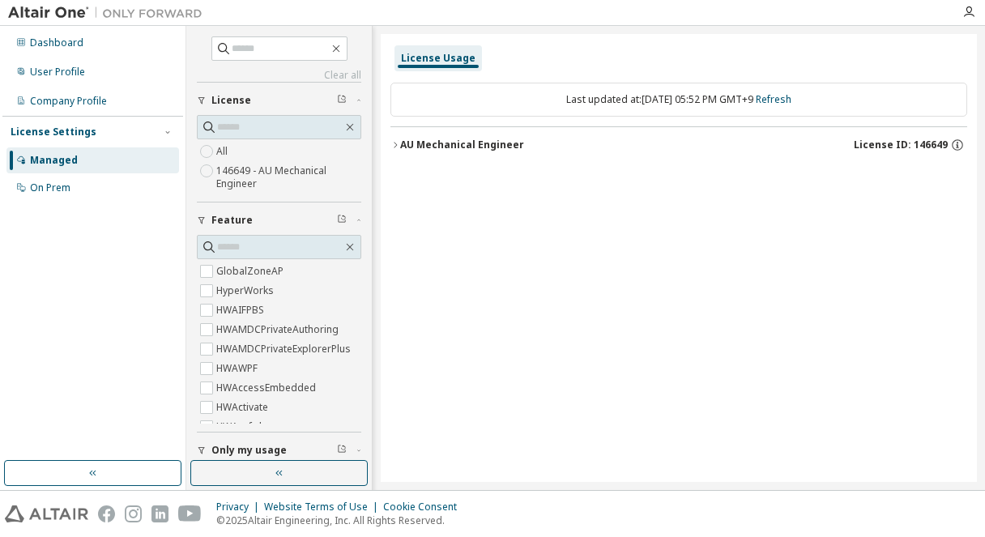
click at [486, 141] on div "AU Mechanical Engineer" at bounding box center [462, 145] width 124 height 13
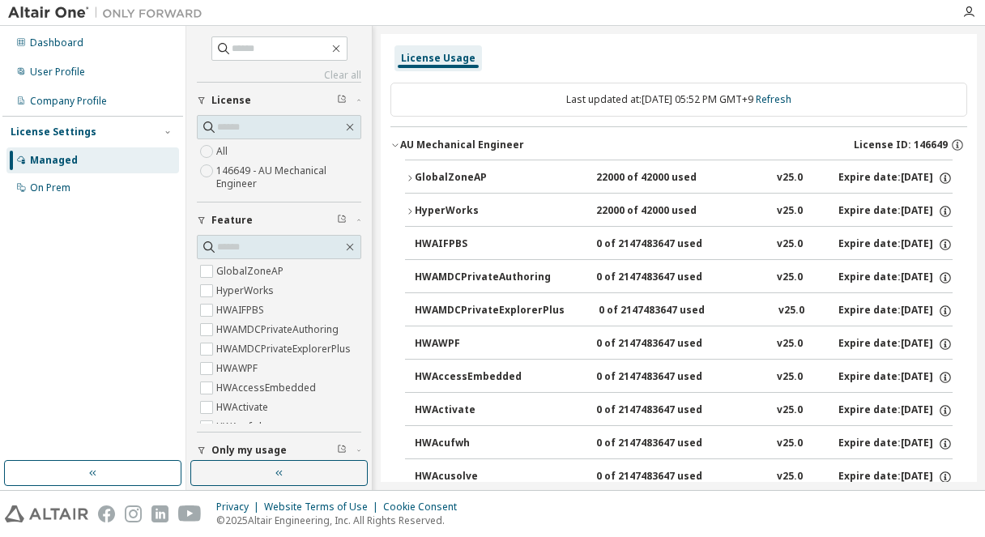
click at [446, 173] on div "GlobalZoneAP" at bounding box center [488, 178] width 146 height 15
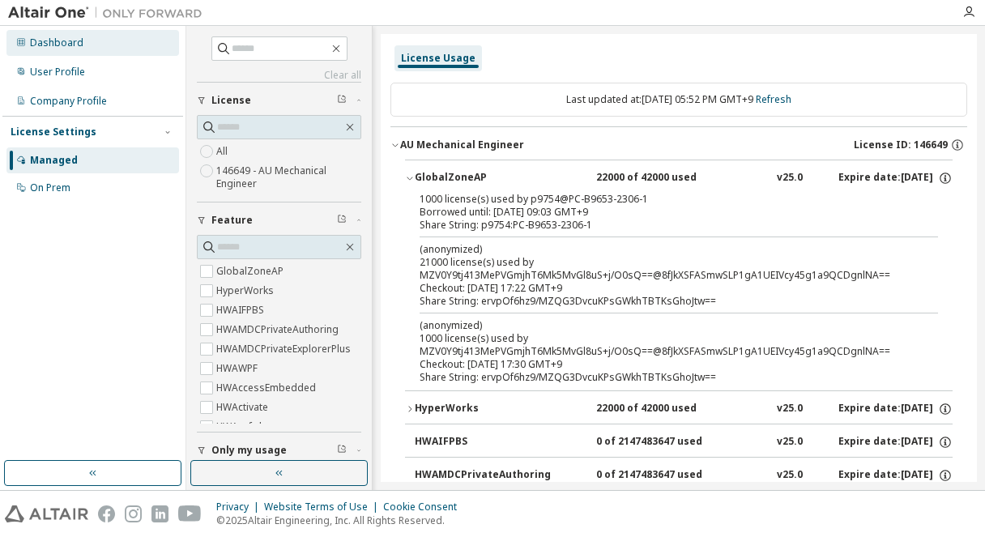
click at [63, 40] on div "Dashboard" at bounding box center [56, 42] width 53 height 13
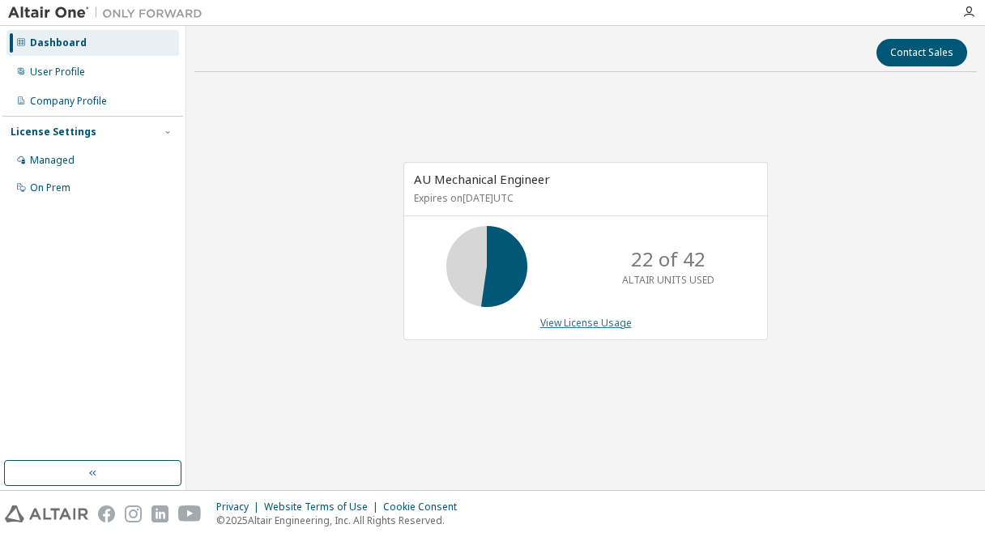
click at [607, 320] on link "View License Usage" at bounding box center [586, 323] width 92 height 14
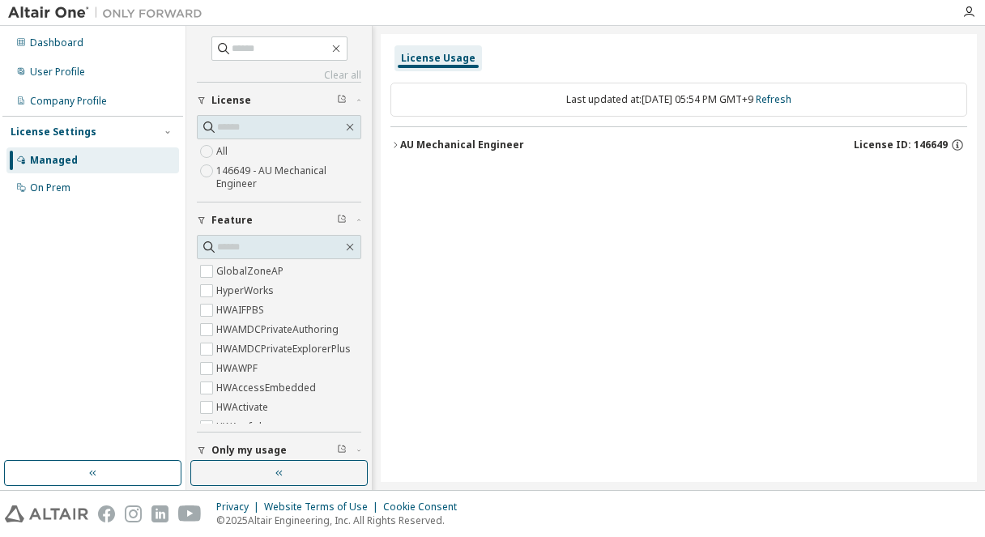
click at [517, 147] on div "AU Mechanical Engineer" at bounding box center [462, 145] width 124 height 13
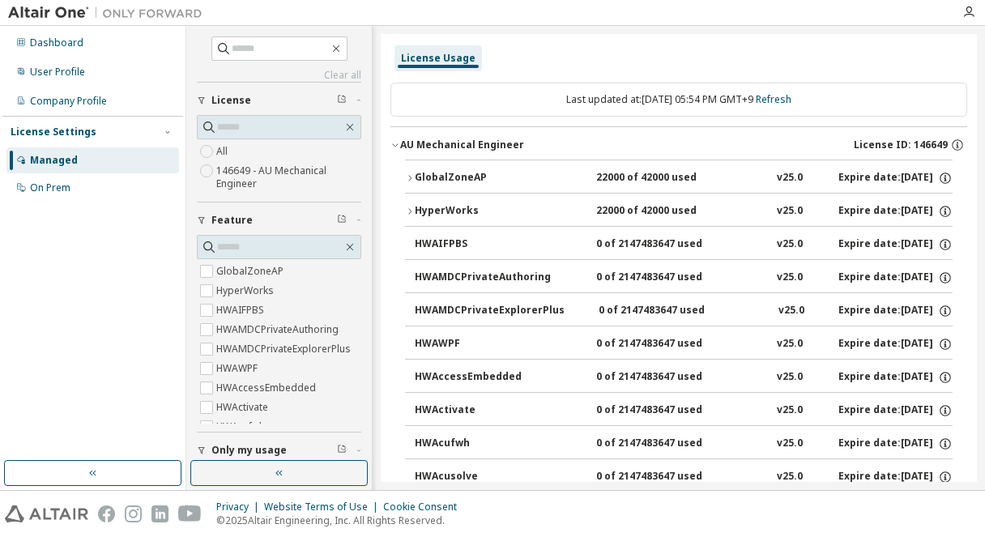
click at [474, 171] on div "GlobalZoneAP" at bounding box center [488, 178] width 146 height 15
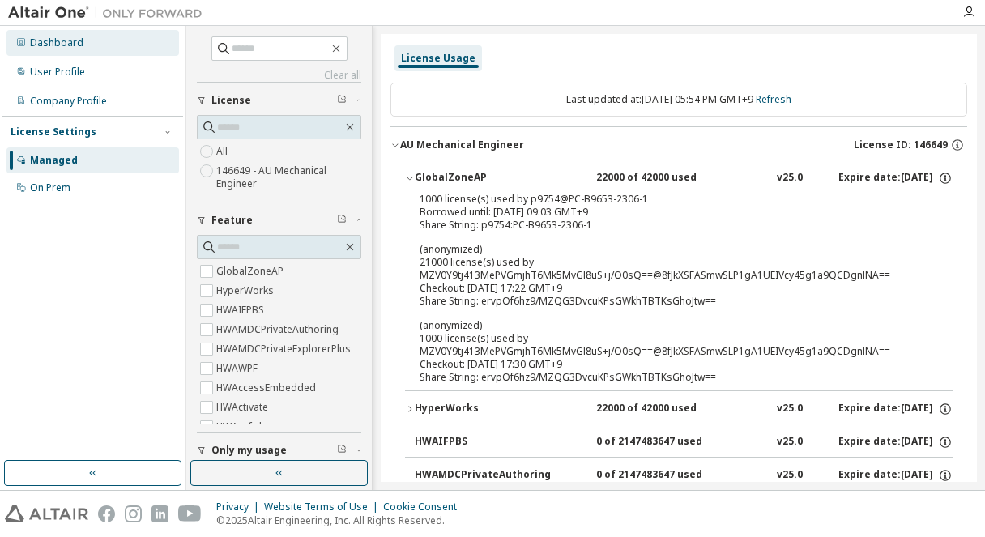
click at [92, 51] on div "Dashboard" at bounding box center [92, 43] width 173 height 26
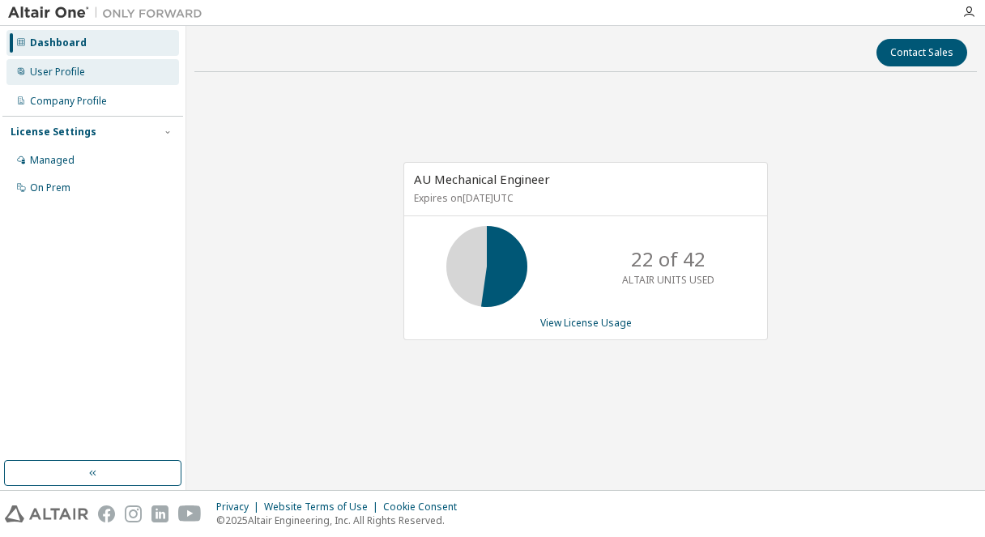
click at [85, 81] on div "User Profile" at bounding box center [92, 72] width 173 height 26
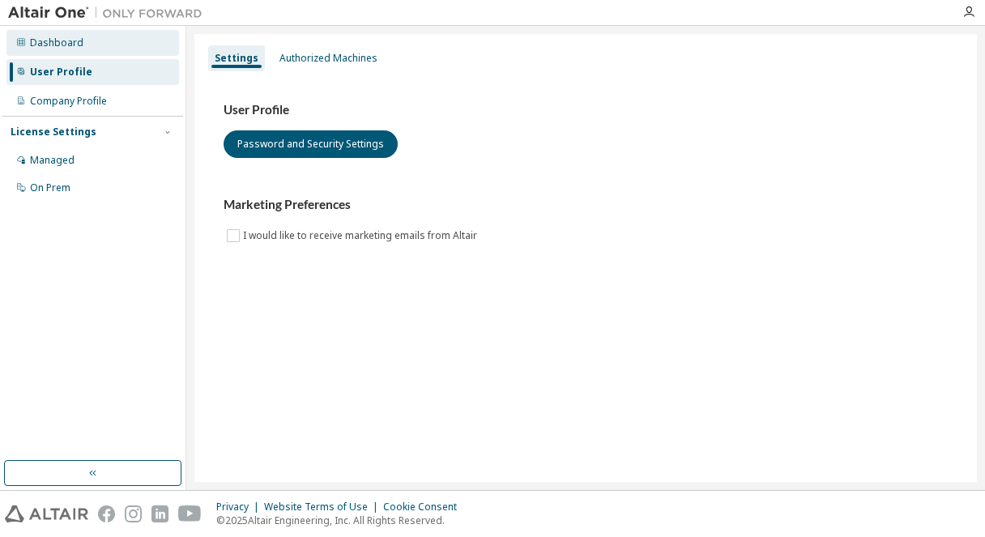
click at [95, 46] on div "Dashboard" at bounding box center [92, 43] width 173 height 26
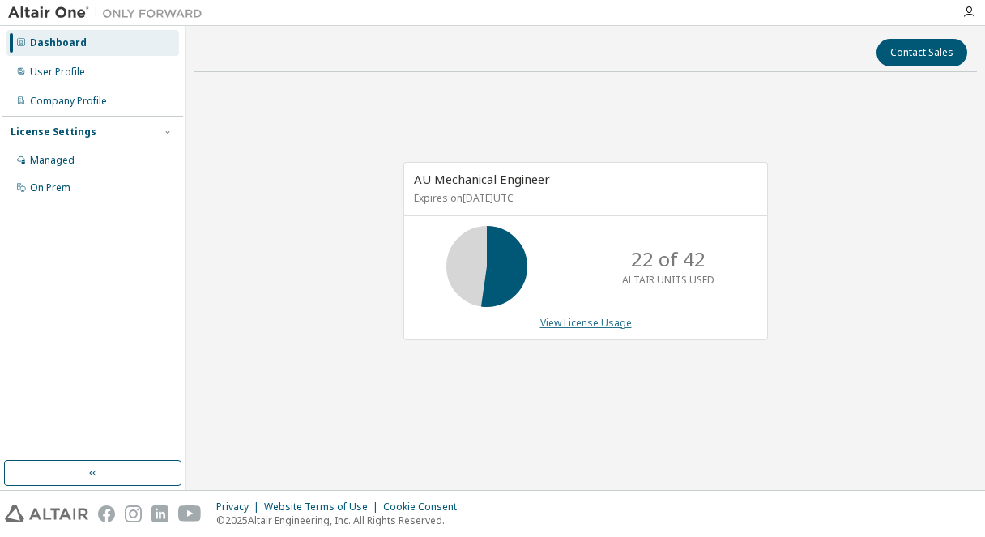
click at [581, 322] on link "View License Usage" at bounding box center [586, 323] width 92 height 14
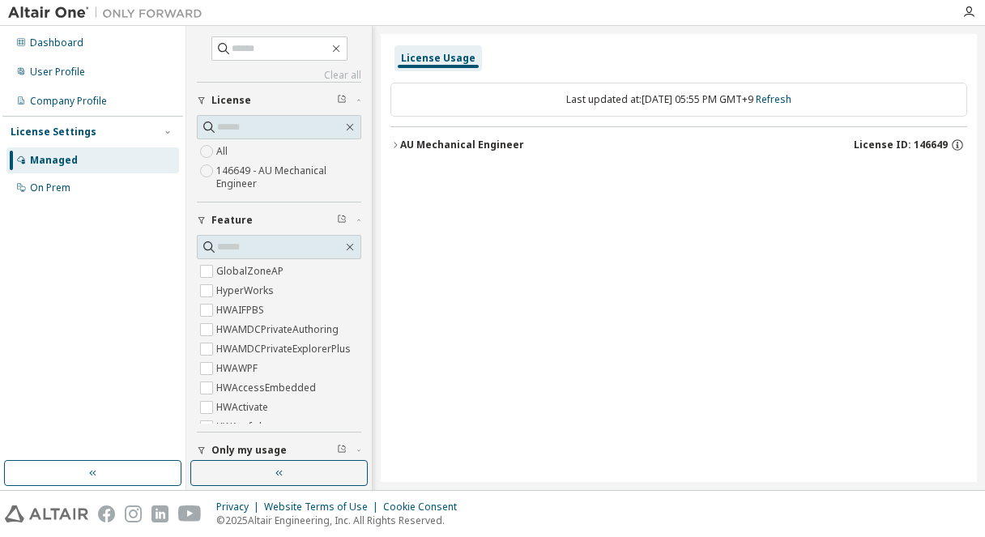
click at [451, 149] on div "AU Mechanical Engineer" at bounding box center [462, 145] width 124 height 13
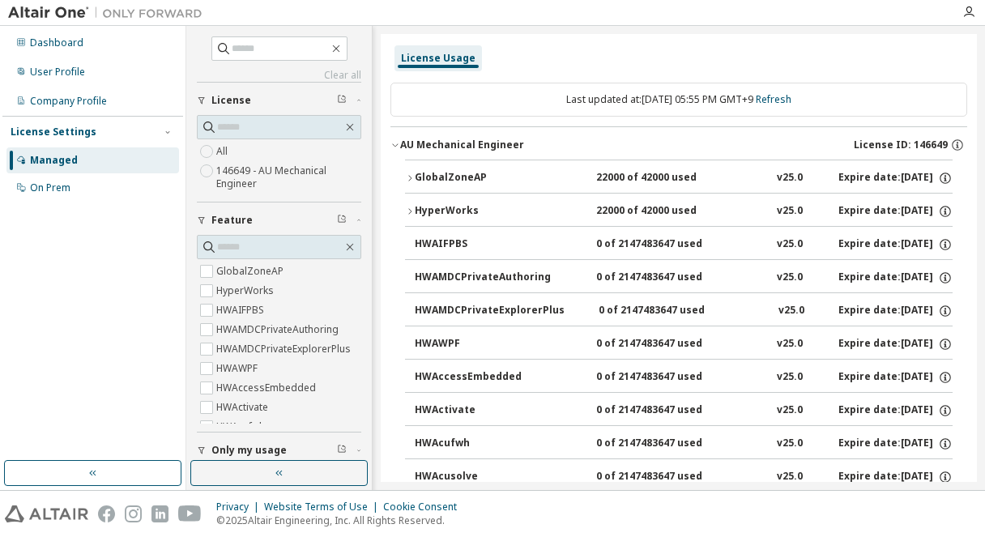
click at [456, 177] on div "GlobalZoneAP" at bounding box center [488, 178] width 146 height 15
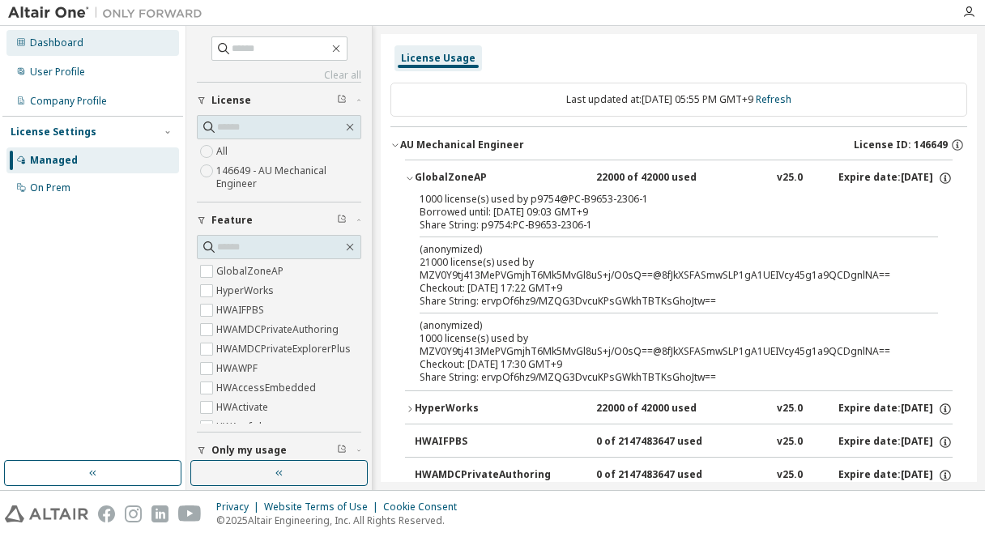
click at [55, 49] on div "Dashboard" at bounding box center [56, 42] width 53 height 13
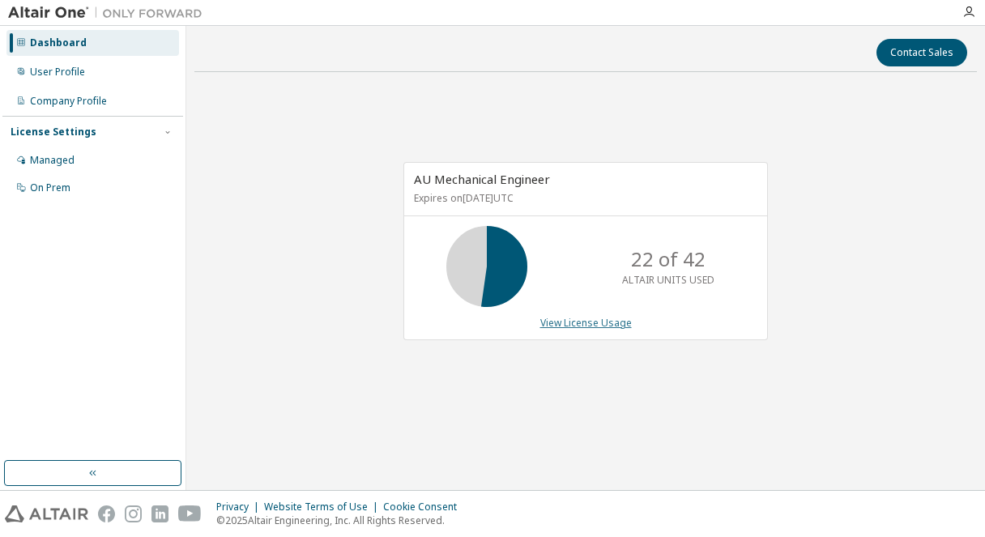
click at [610, 318] on link "View License Usage" at bounding box center [586, 323] width 92 height 14
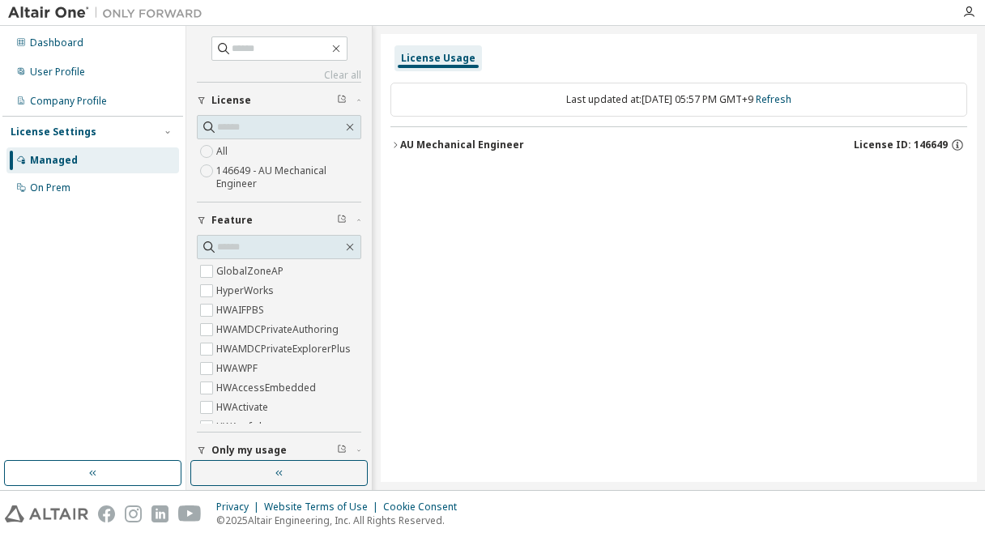
click at [559, 130] on button "AU Mechanical Engineer License ID: 146649" at bounding box center [678, 145] width 577 height 36
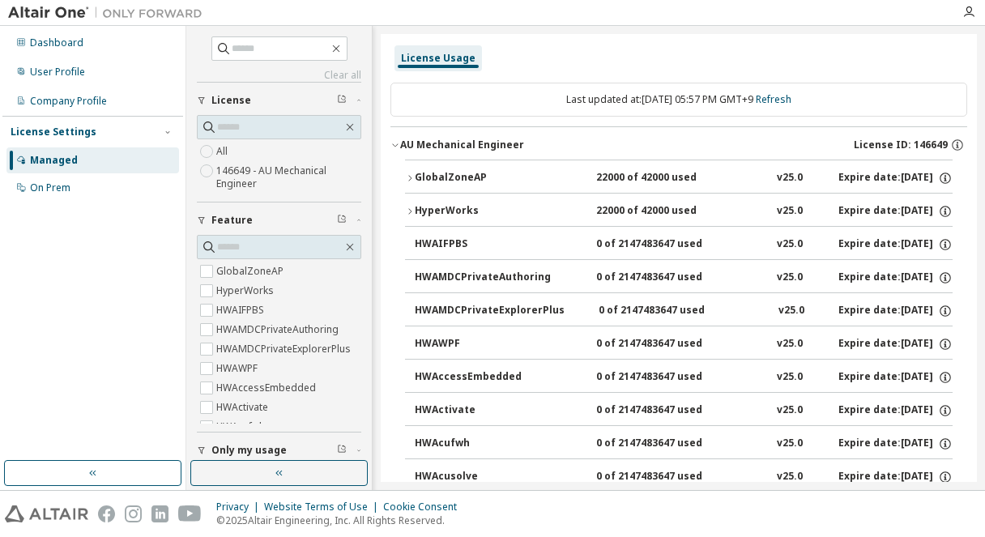
click at [518, 138] on button "AU Mechanical Engineer License ID: 146649" at bounding box center [678, 145] width 577 height 36
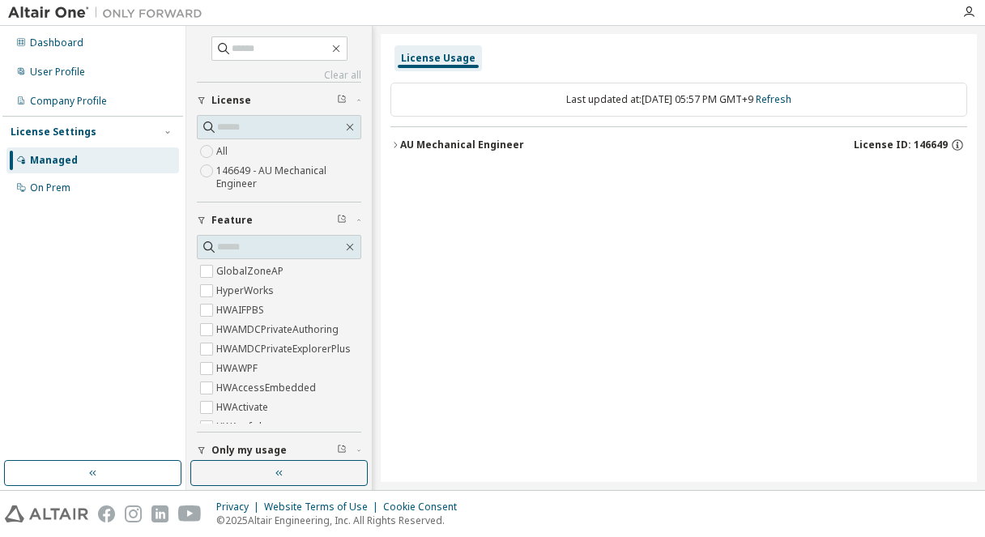
click at [514, 142] on div "AU Mechanical Engineer" at bounding box center [462, 145] width 124 height 13
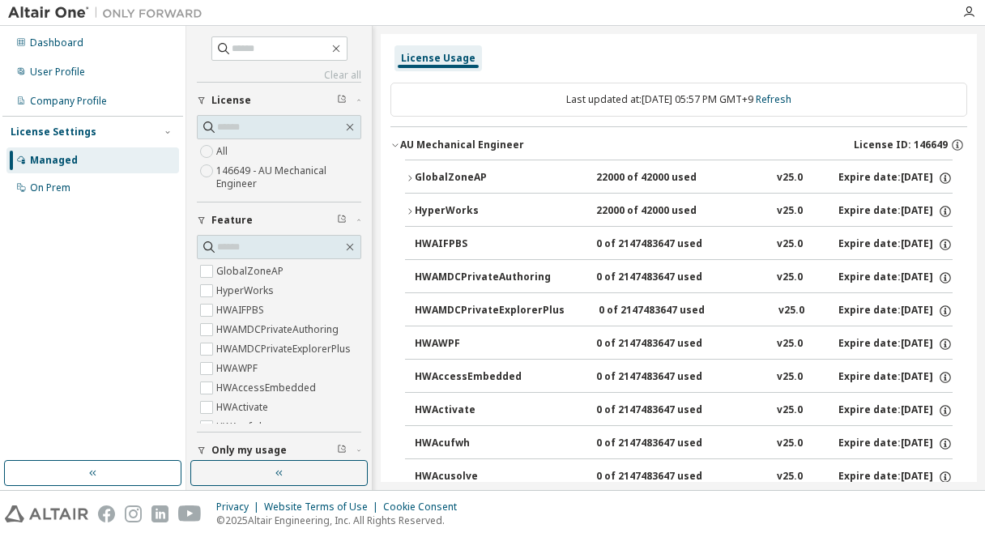
click at [468, 210] on div "HyperWorks" at bounding box center [488, 211] width 146 height 15
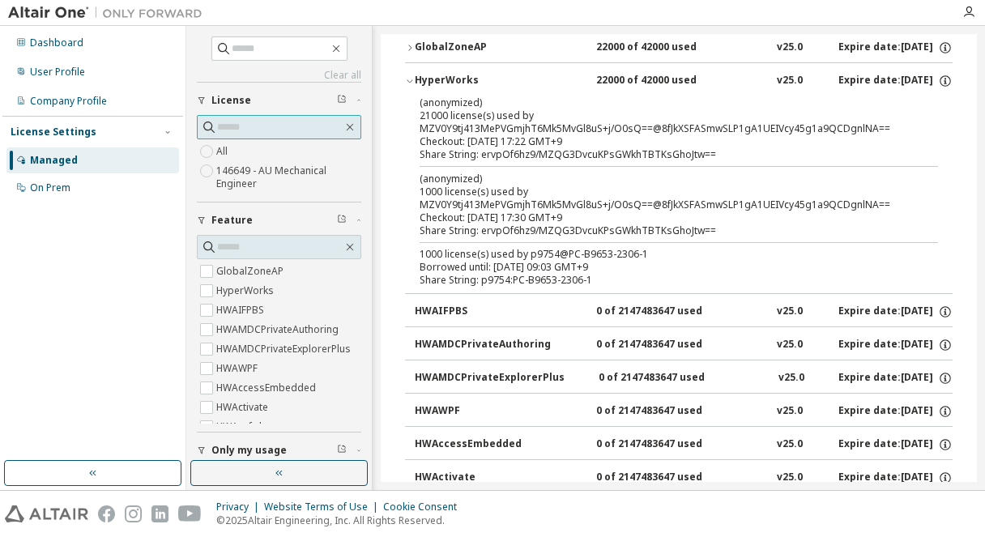
scroll to position [162, 0]
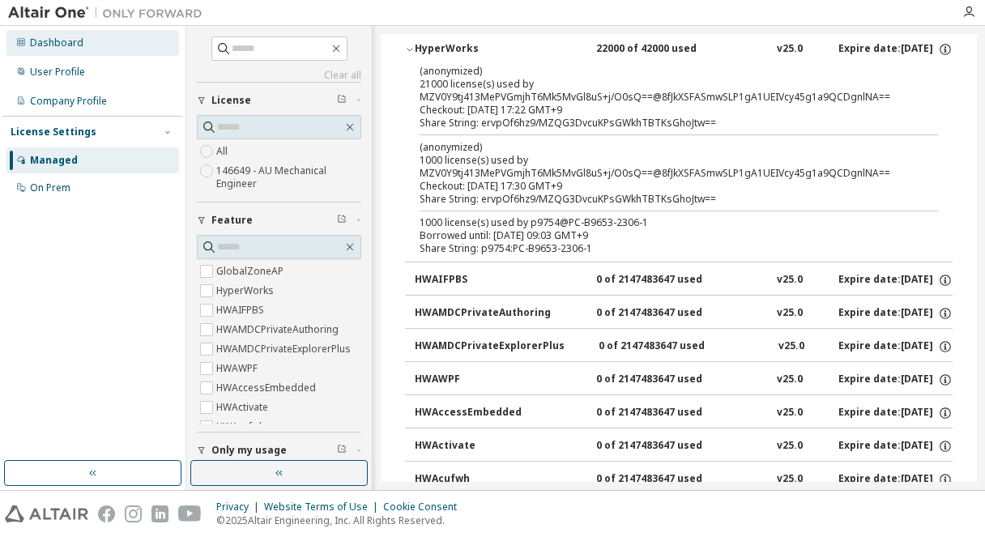
click at [103, 52] on div "Dashboard" at bounding box center [92, 43] width 173 height 26
